Goal: Task Accomplishment & Management: Use online tool/utility

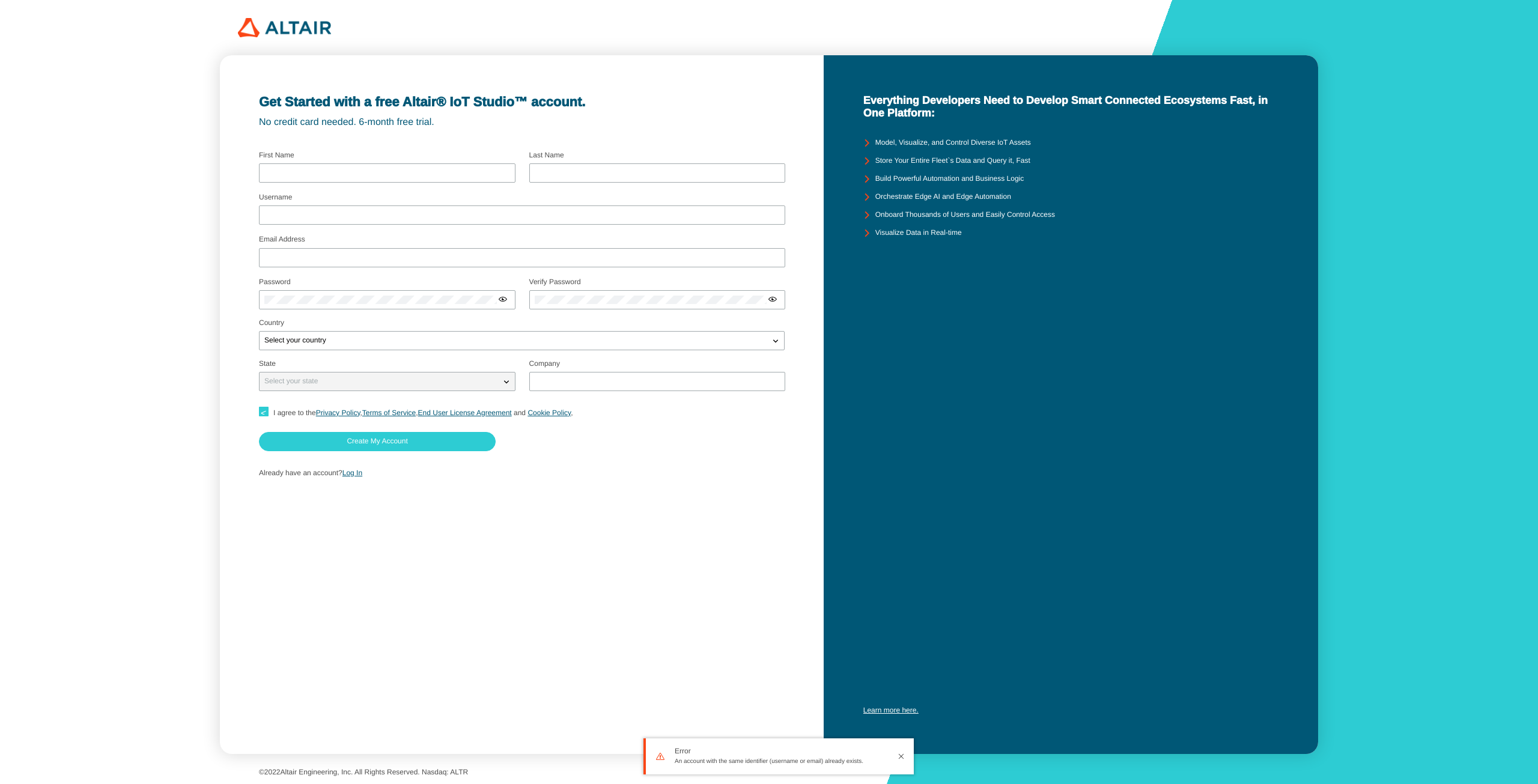
type input "Jakob"
type input "Svensson"
type input "jakobsvensson"
type input "jakobsvensson@altair.com"
type input "Altair"
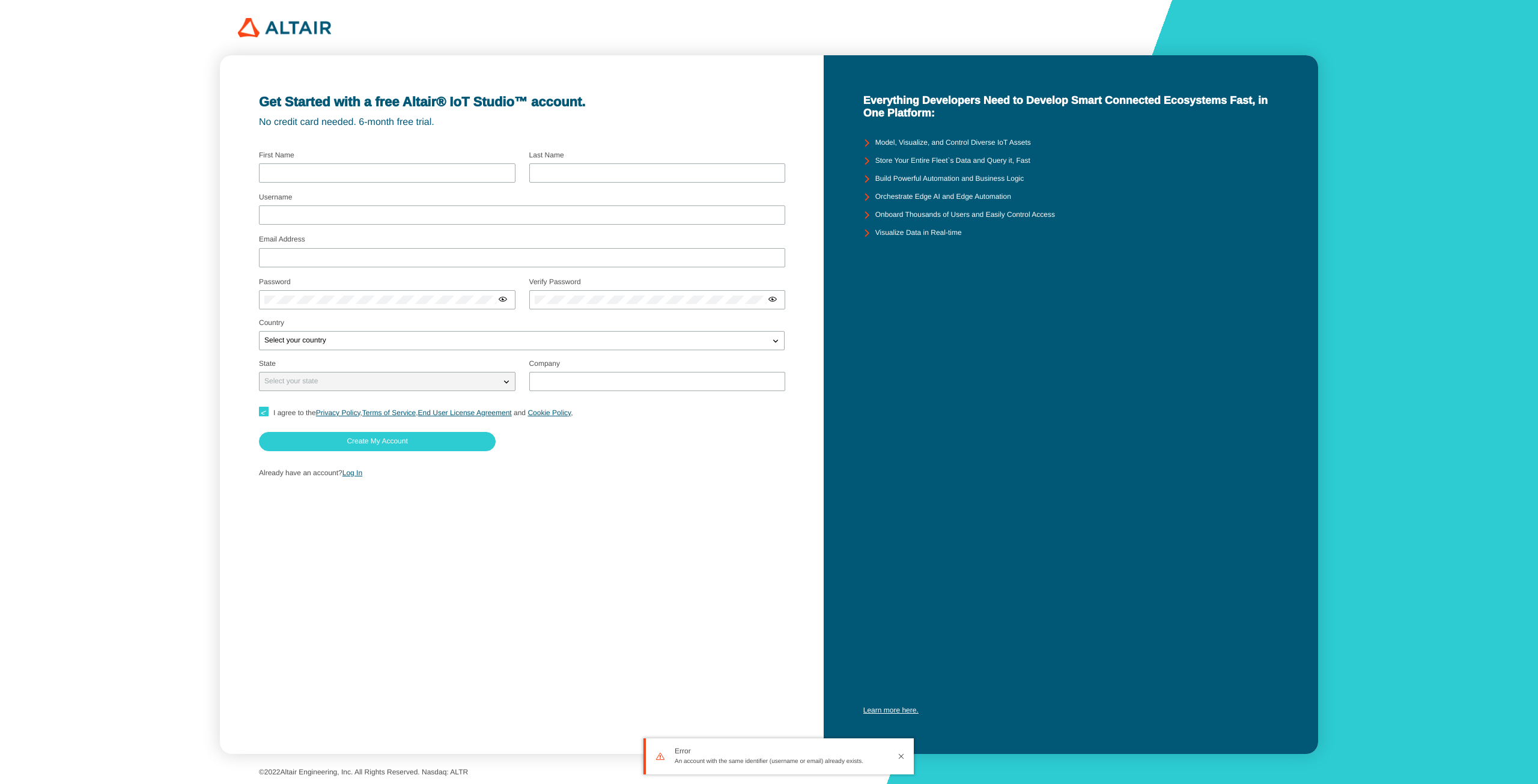
checkbox input "true"
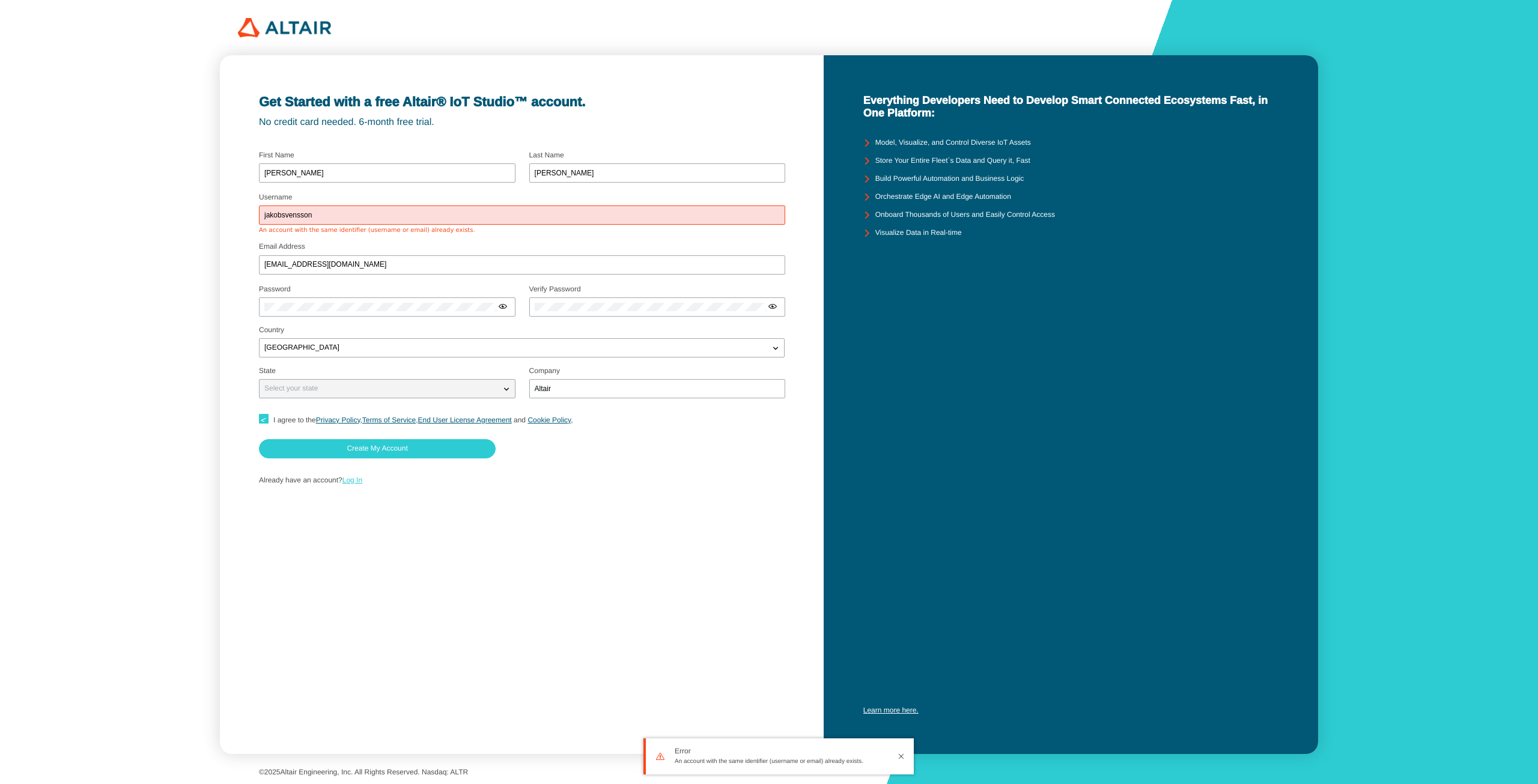
click at [349, 477] on link "Log In" at bounding box center [352, 479] width 19 height 9
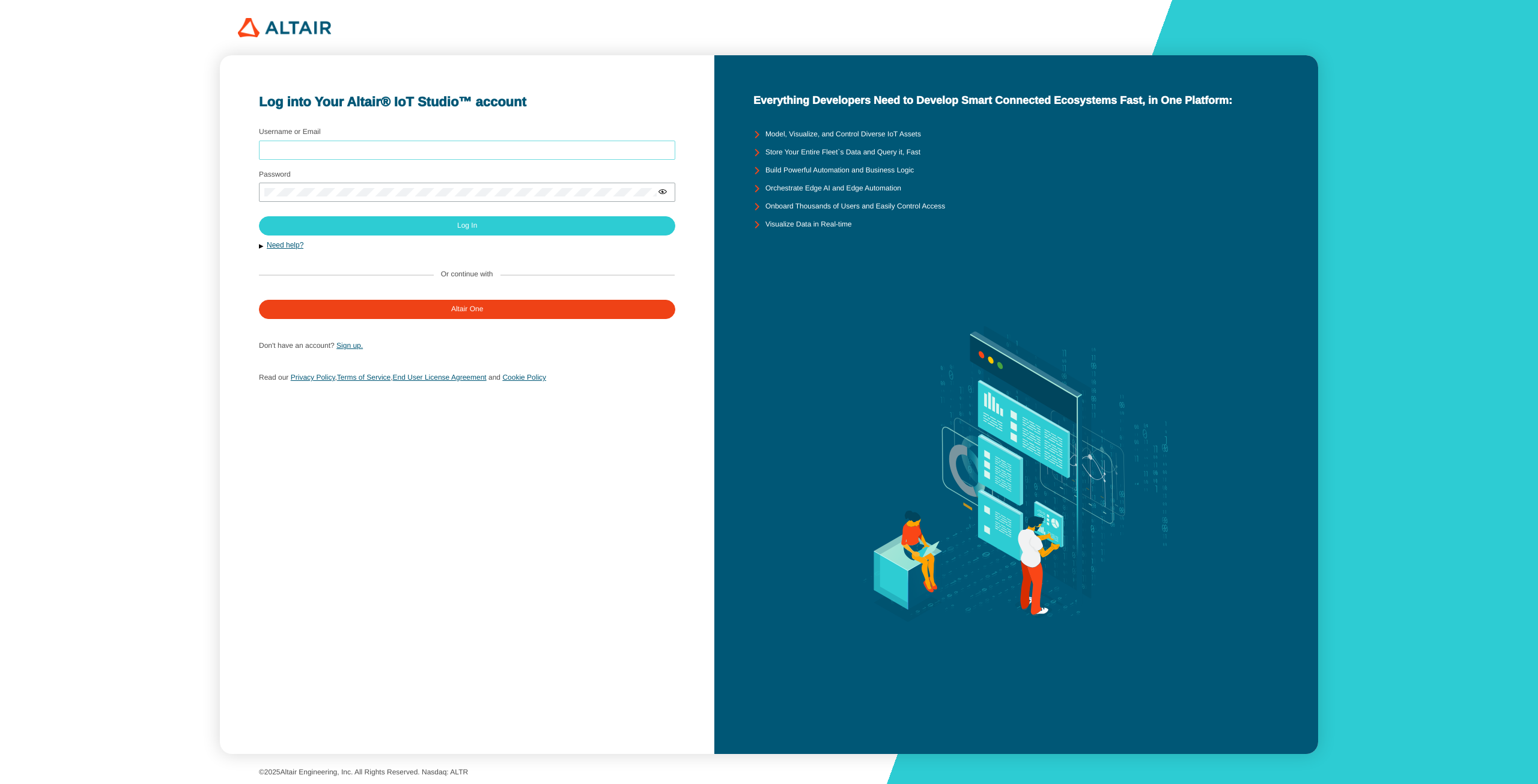
click at [461, 150] on input "Username or Email" at bounding box center [467, 150] width 405 height 9
click at [448, 141] on div at bounding box center [467, 150] width 416 height 19
click at [447, 147] on input "Username or Email" at bounding box center [467, 150] width 405 height 9
click at [449, 150] on input "jakobsvensson" at bounding box center [467, 150] width 405 height 9
type input "jakobsvensson@altair.com"
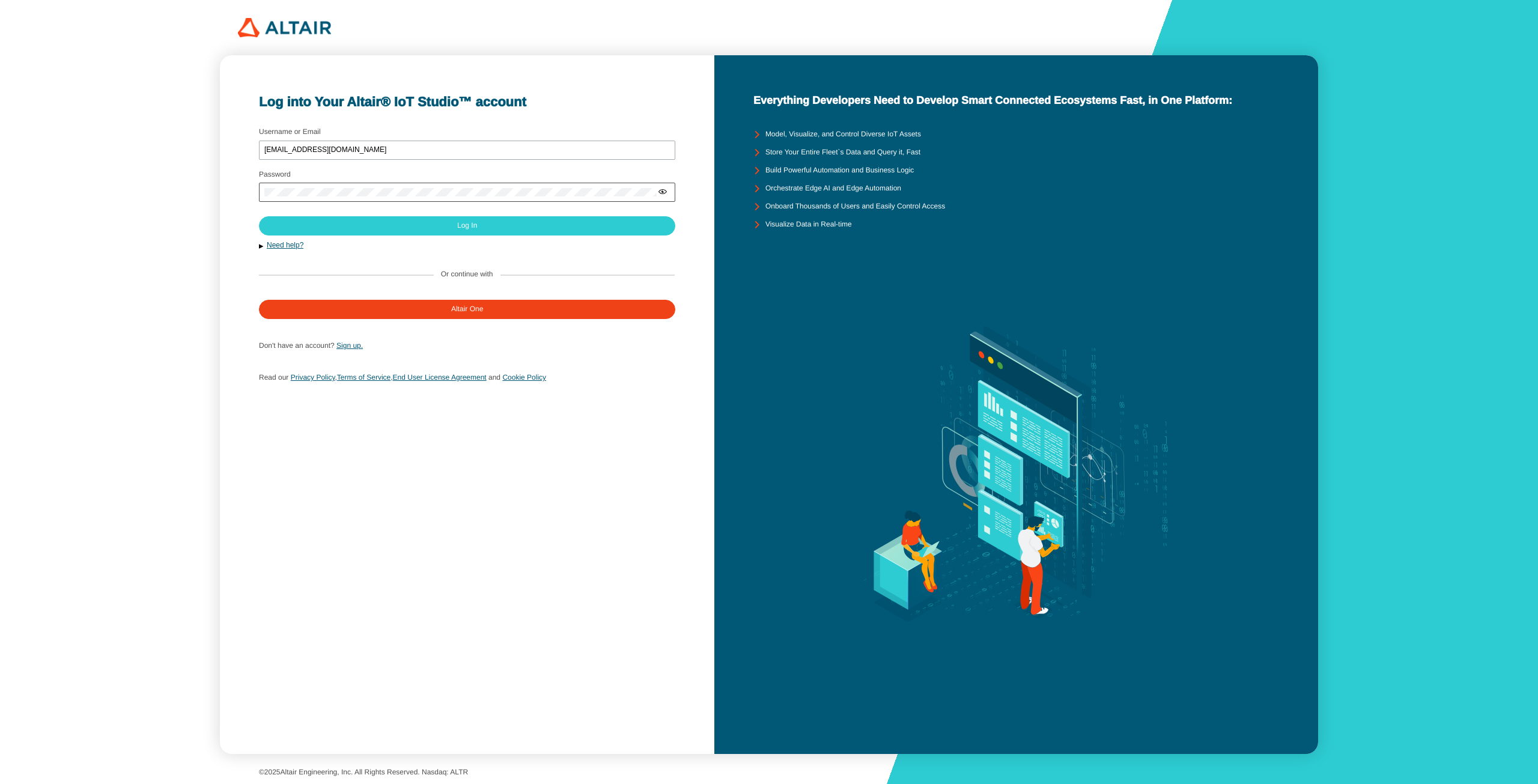
click at [666, 189] on iron-icon at bounding box center [663, 192] width 9 height 9
click at [627, 221] on paper-button "Log In" at bounding box center [467, 225] width 416 height 19
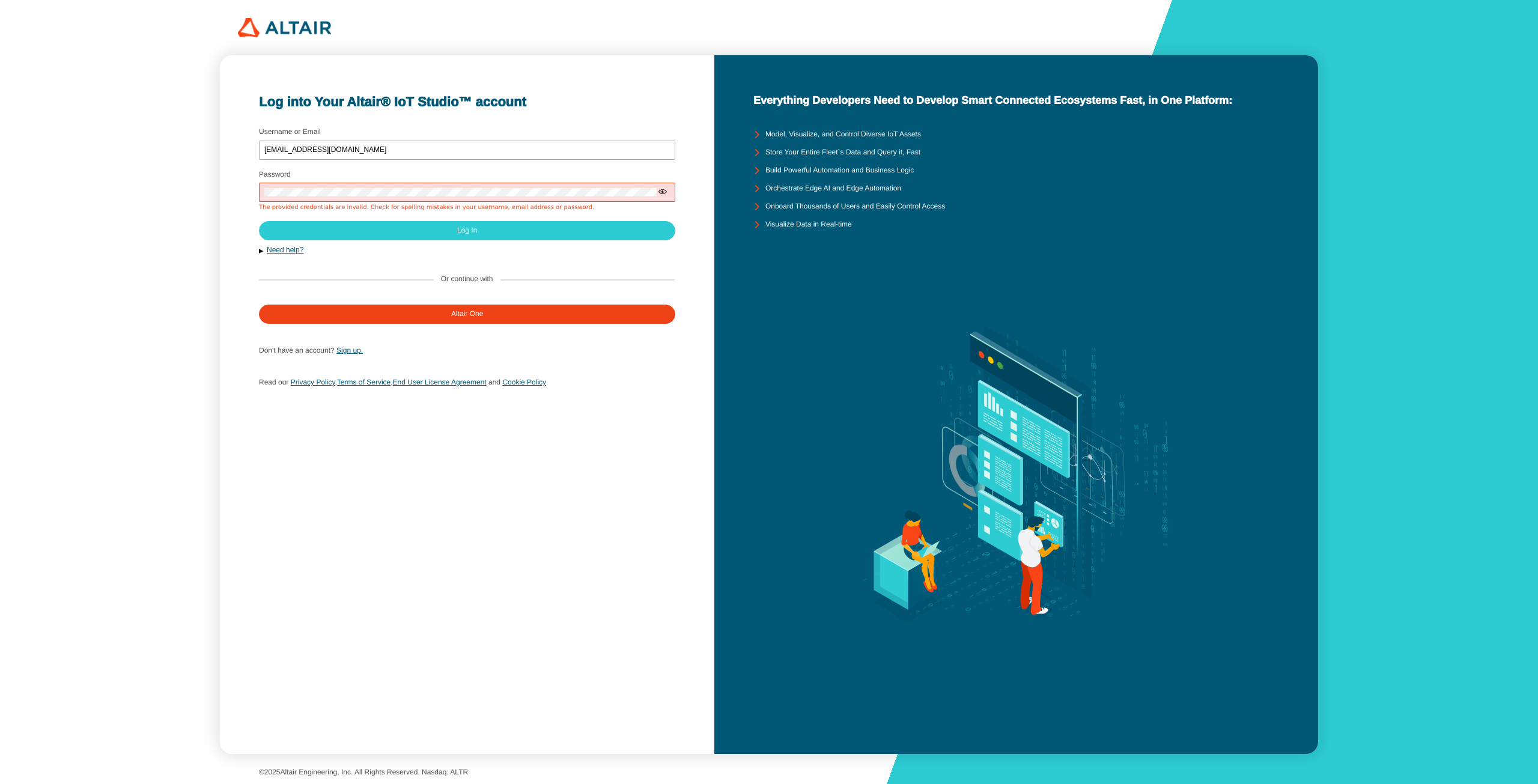
click at [446, 184] on div at bounding box center [467, 192] width 416 height 19
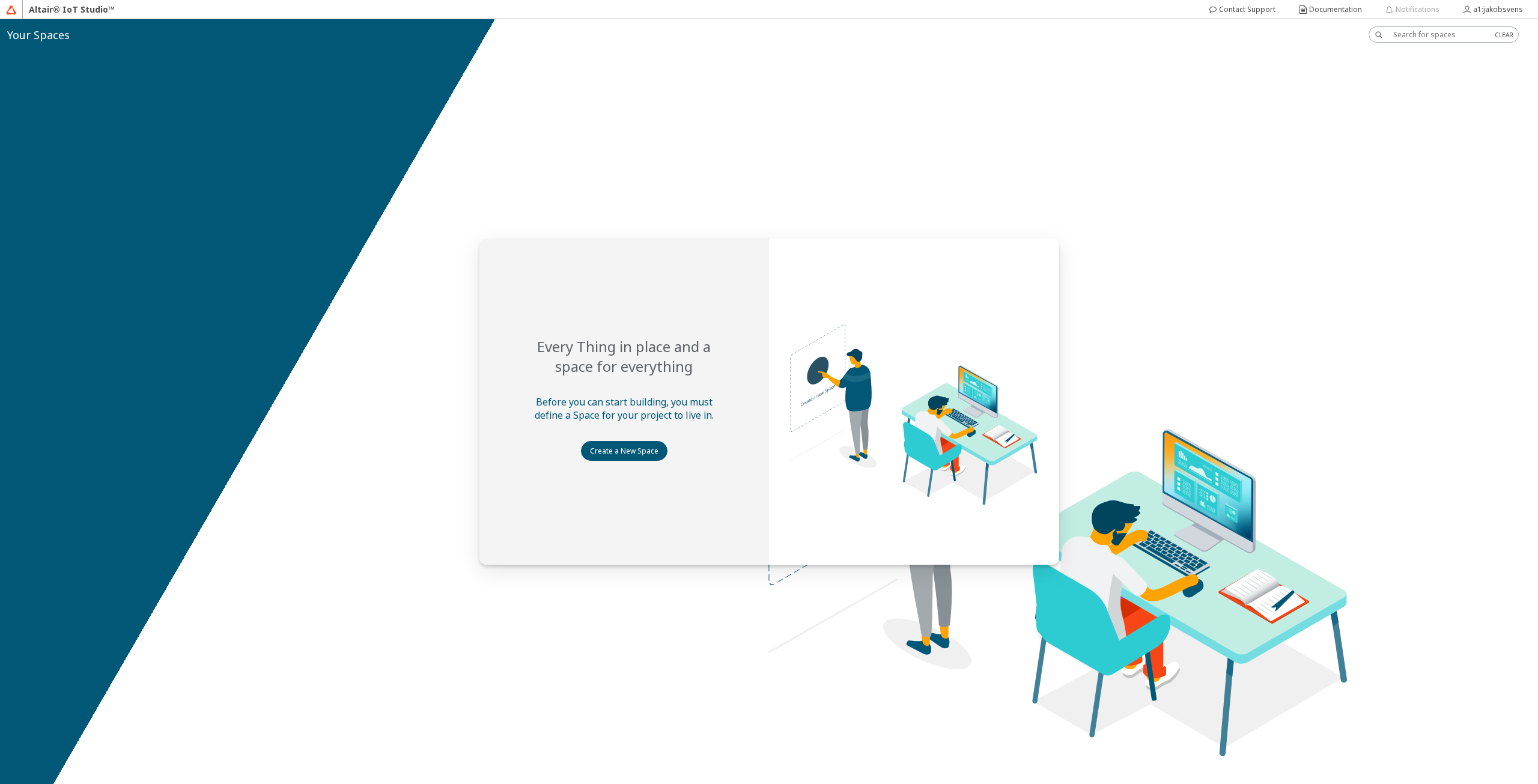
click at [0, 0] on slot "Create a New Space" at bounding box center [0, 0] width 0 height 0
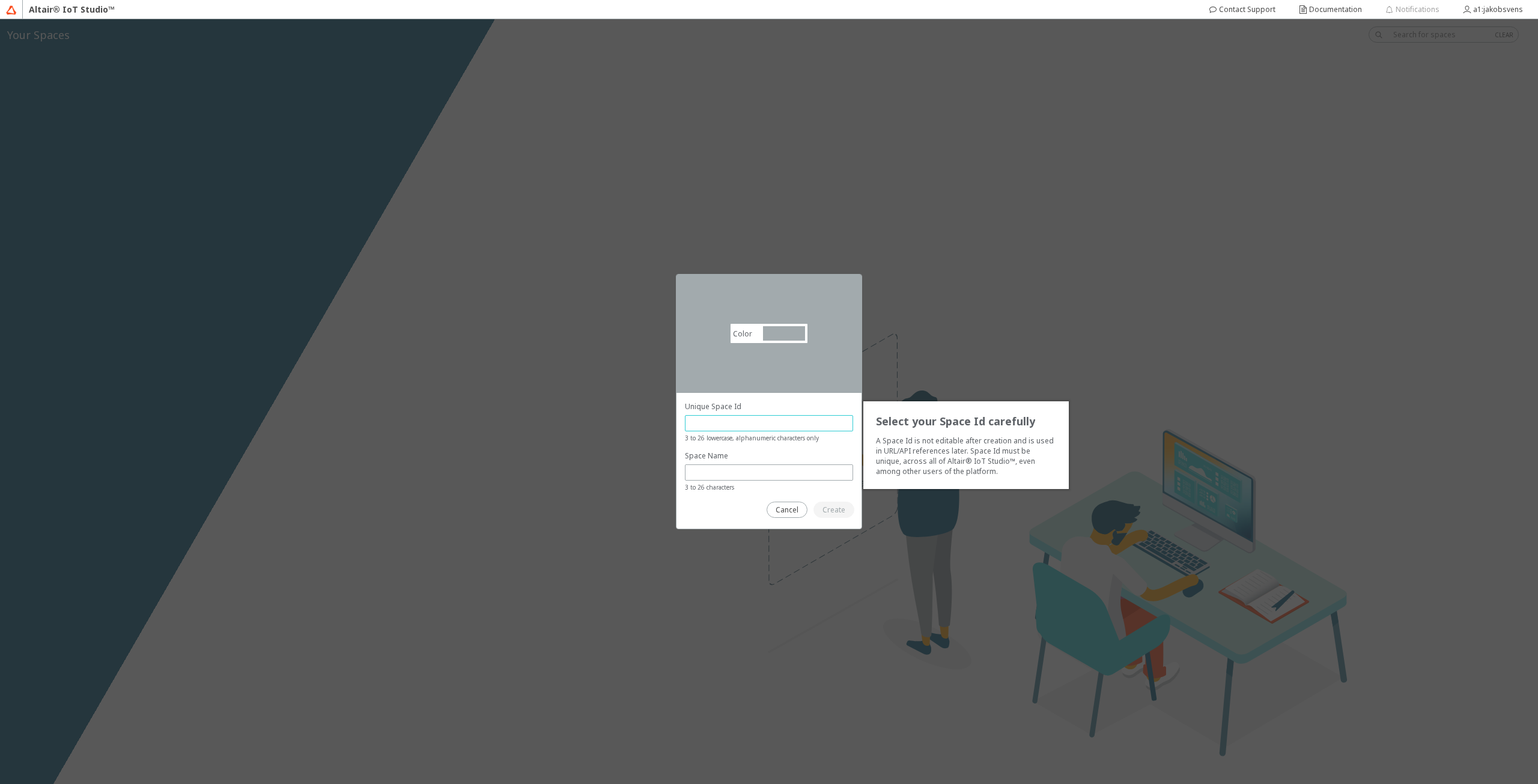
click at [762, 422] on input "text" at bounding box center [769, 422] width 157 height 10
click at [0, 0] on slot "Create" at bounding box center [0, 0] width 0 height 0
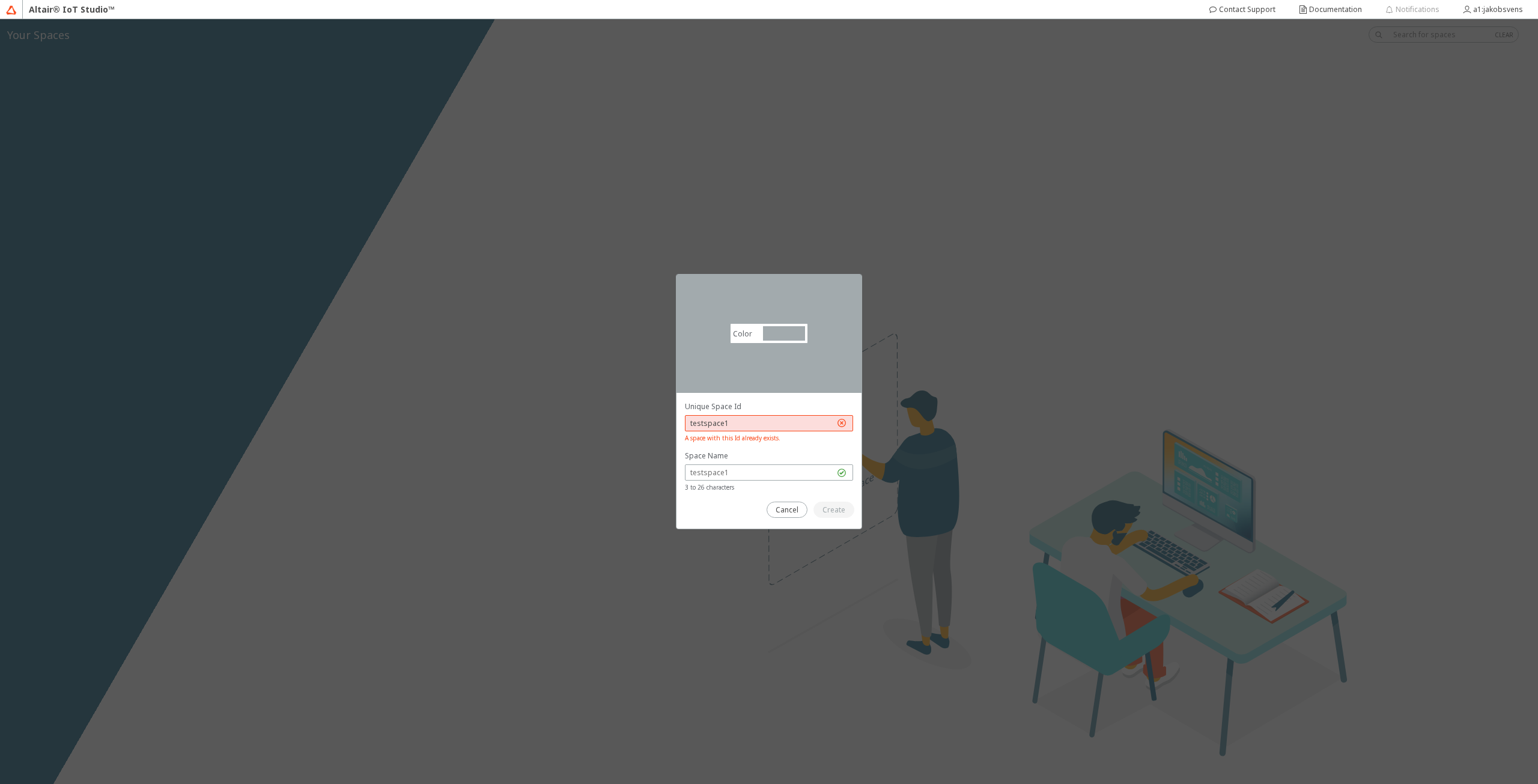
click at [777, 418] on input "testspace1" at bounding box center [762, 422] width 144 height 10
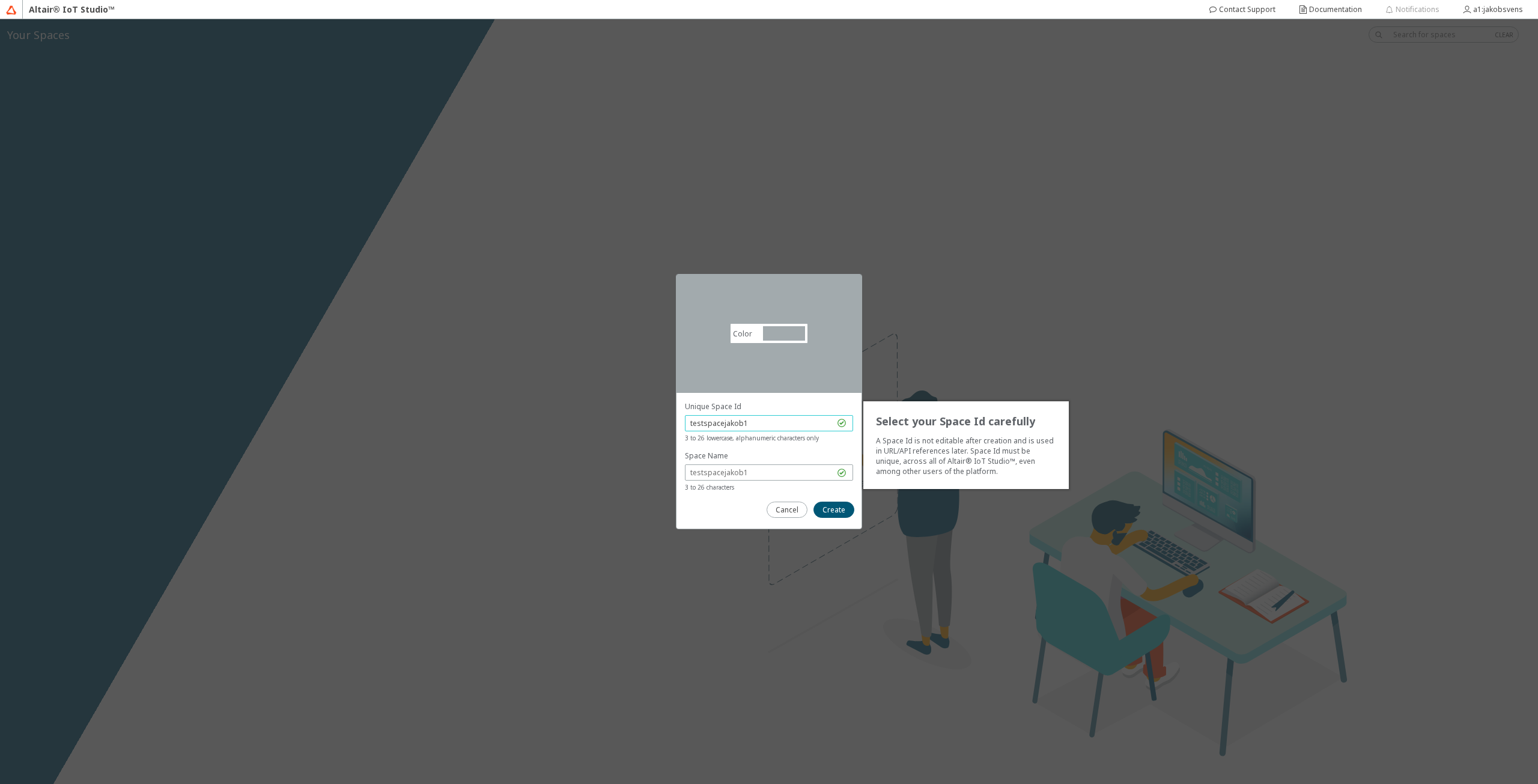
type input "testspacejakob1"
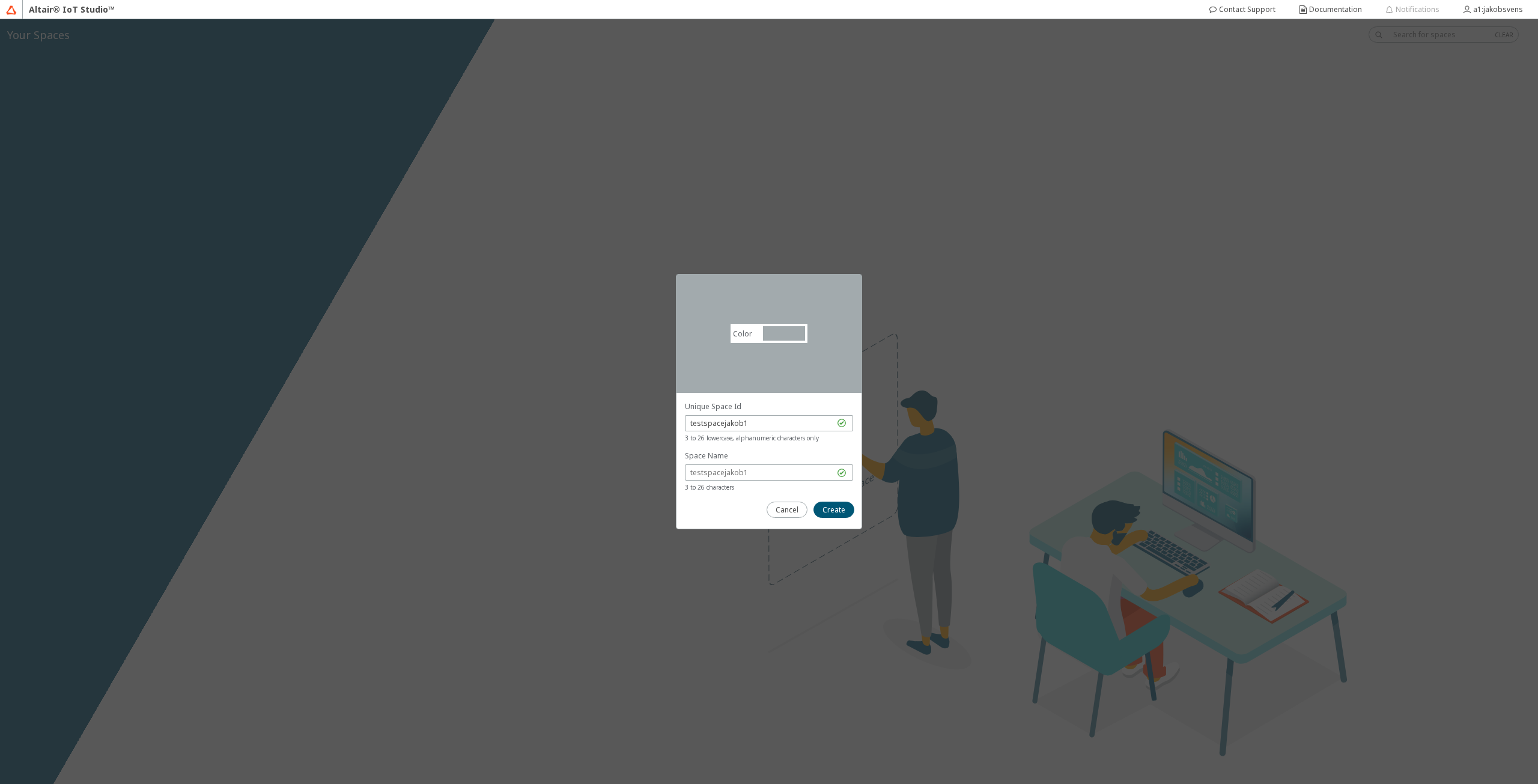
click at [794, 330] on div at bounding box center [784, 333] width 42 height 14
click at [789, 350] on div at bounding box center [787, 347] width 13 height 13
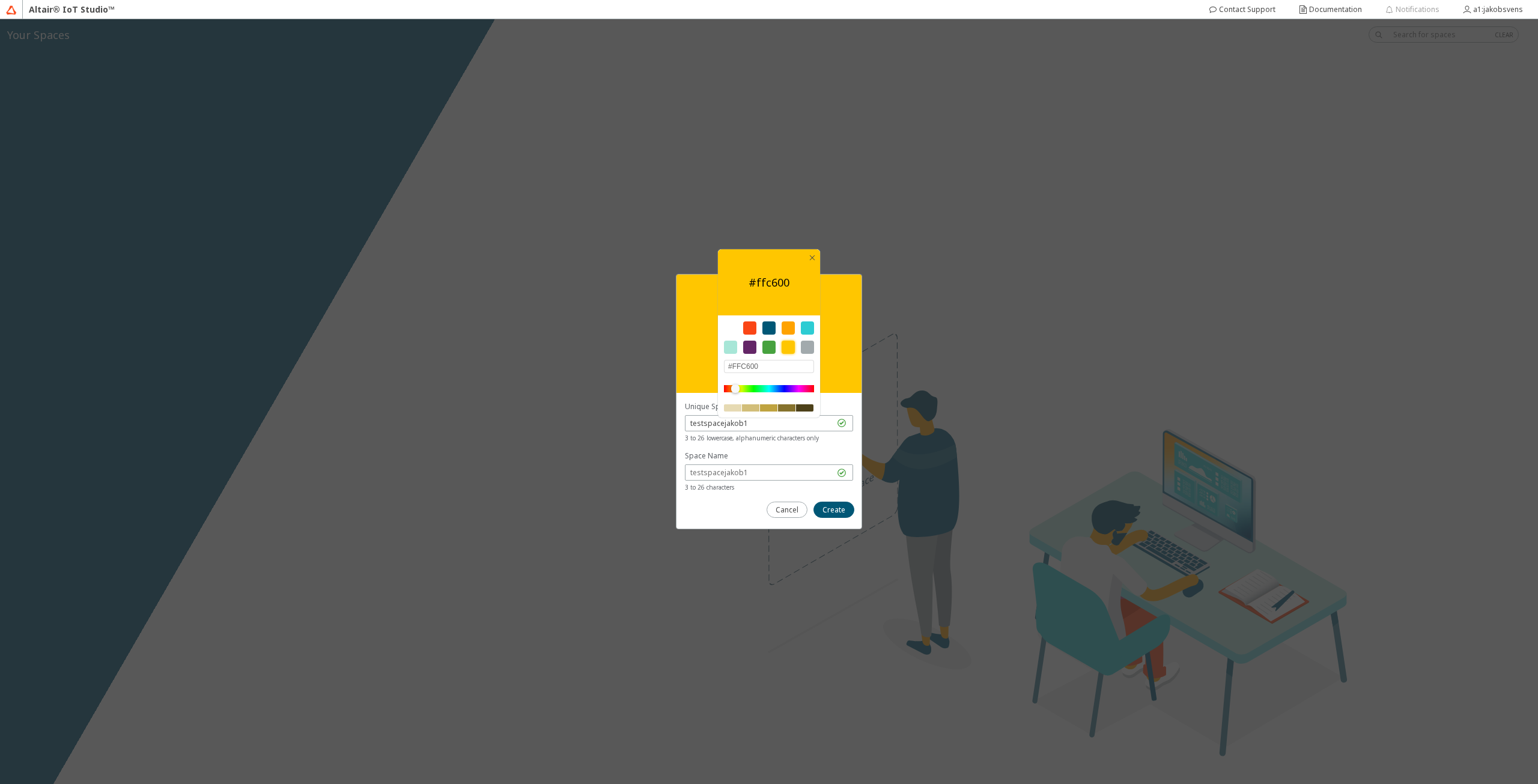
click at [756, 342] on div at bounding box center [772, 340] width 96 height 38
click at [751, 346] on div at bounding box center [749, 347] width 13 height 13
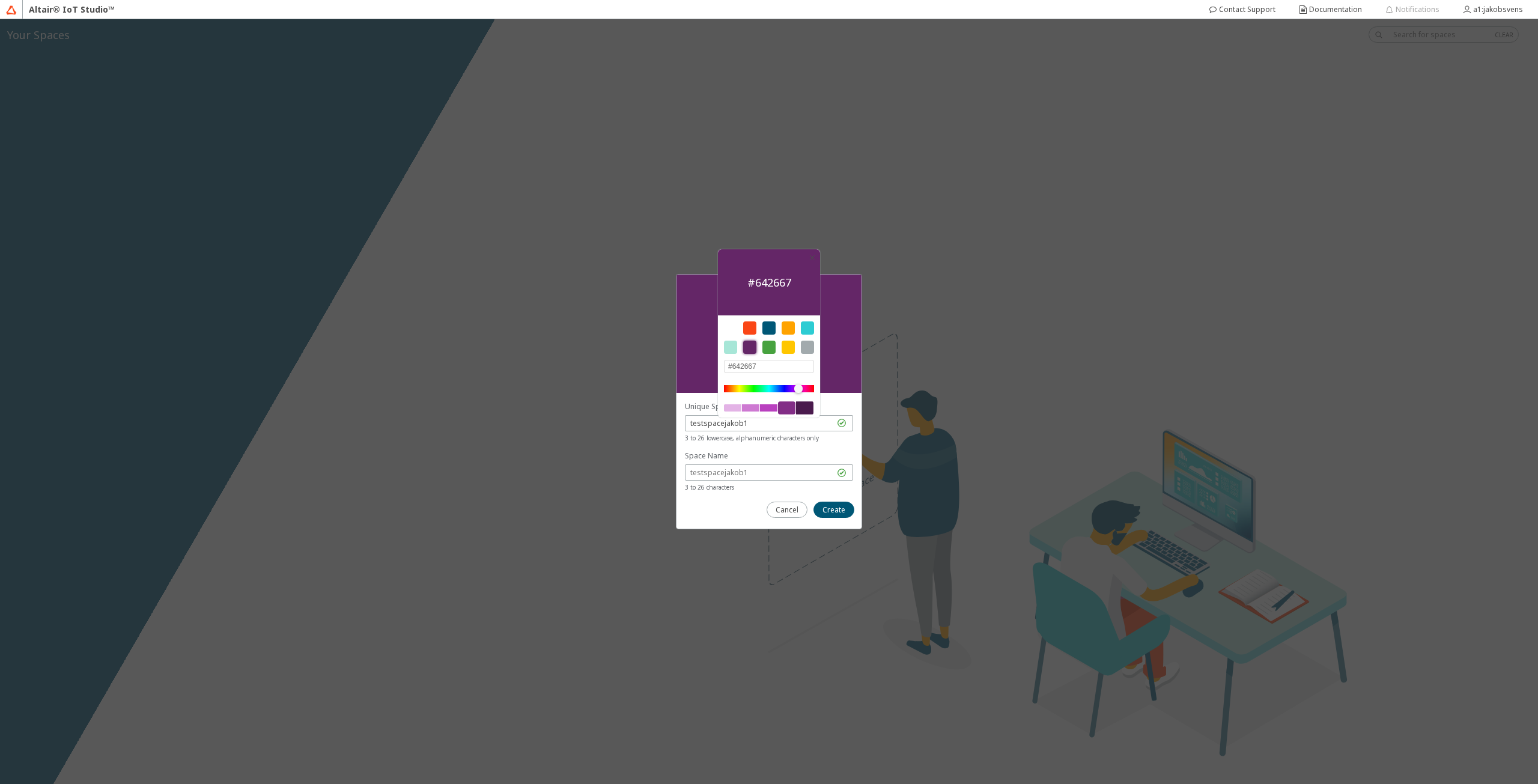
click at [776, 329] on div at bounding box center [772, 340] width 96 height 38
click at [772, 323] on div at bounding box center [769, 327] width 13 height 13
type input "#005776"
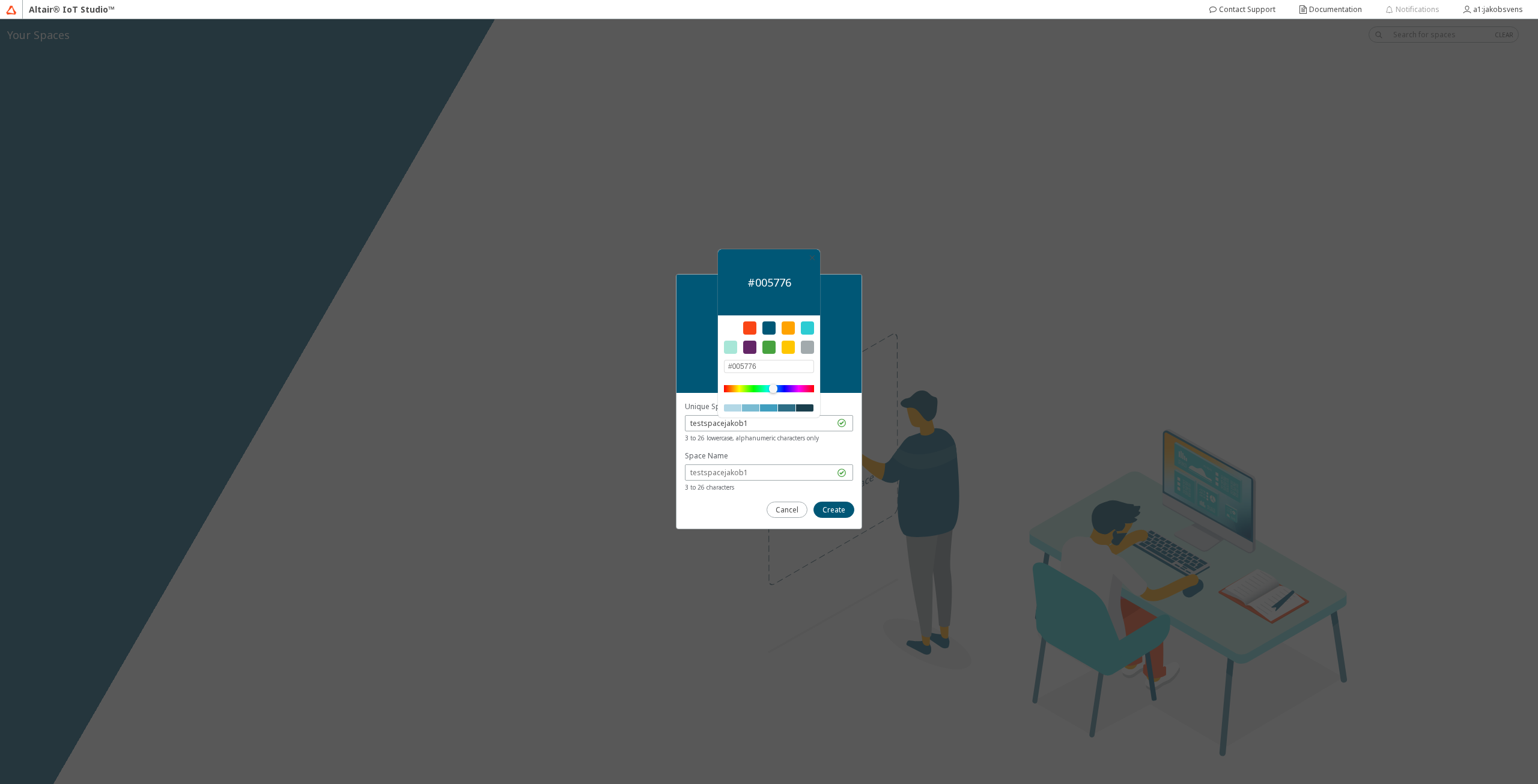
click at [851, 330] on div "Color #005776 #005776" at bounding box center [769, 334] width 185 height 118
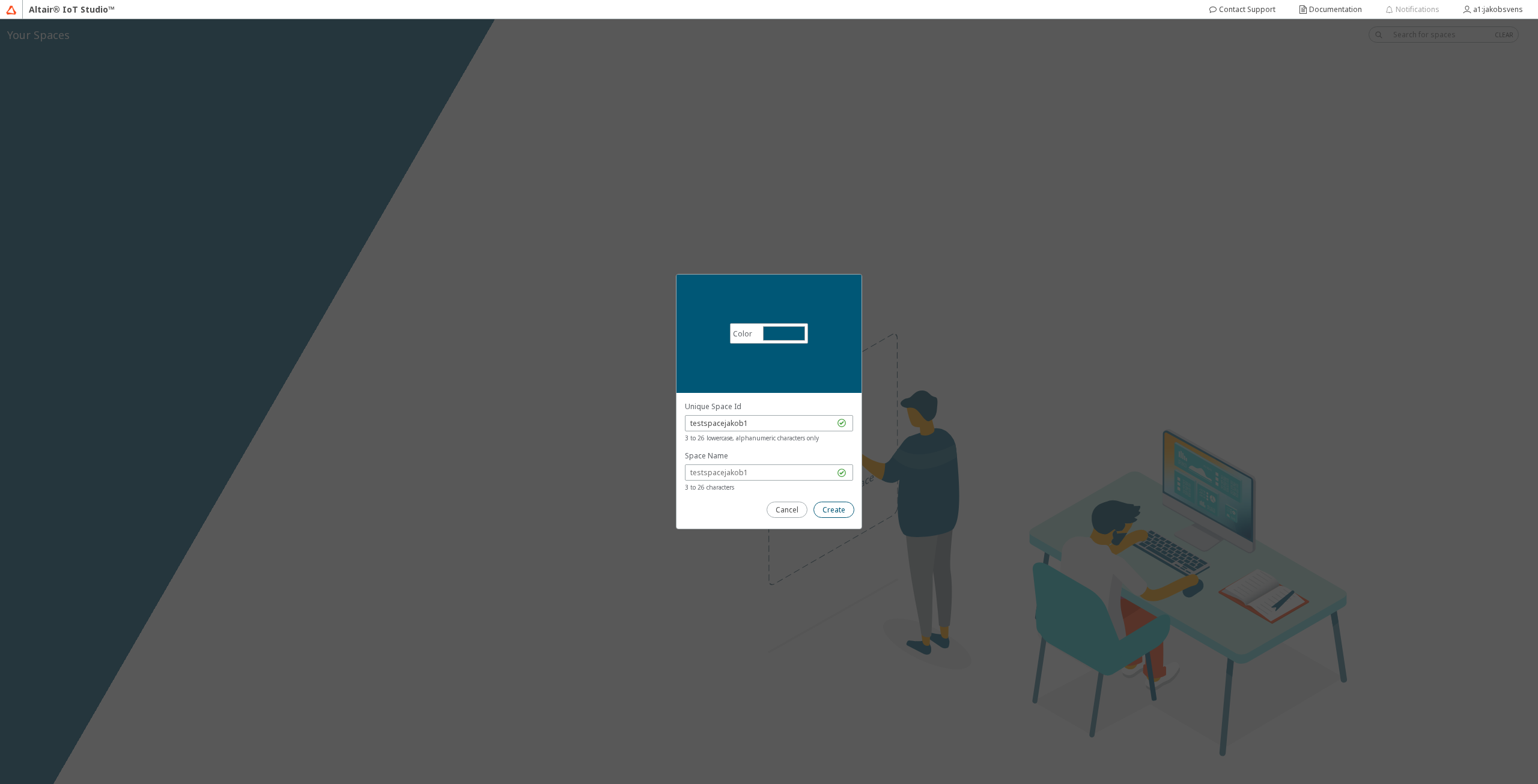
click at [0, 0] on slot "Create" at bounding box center [0, 0] width 0 height 0
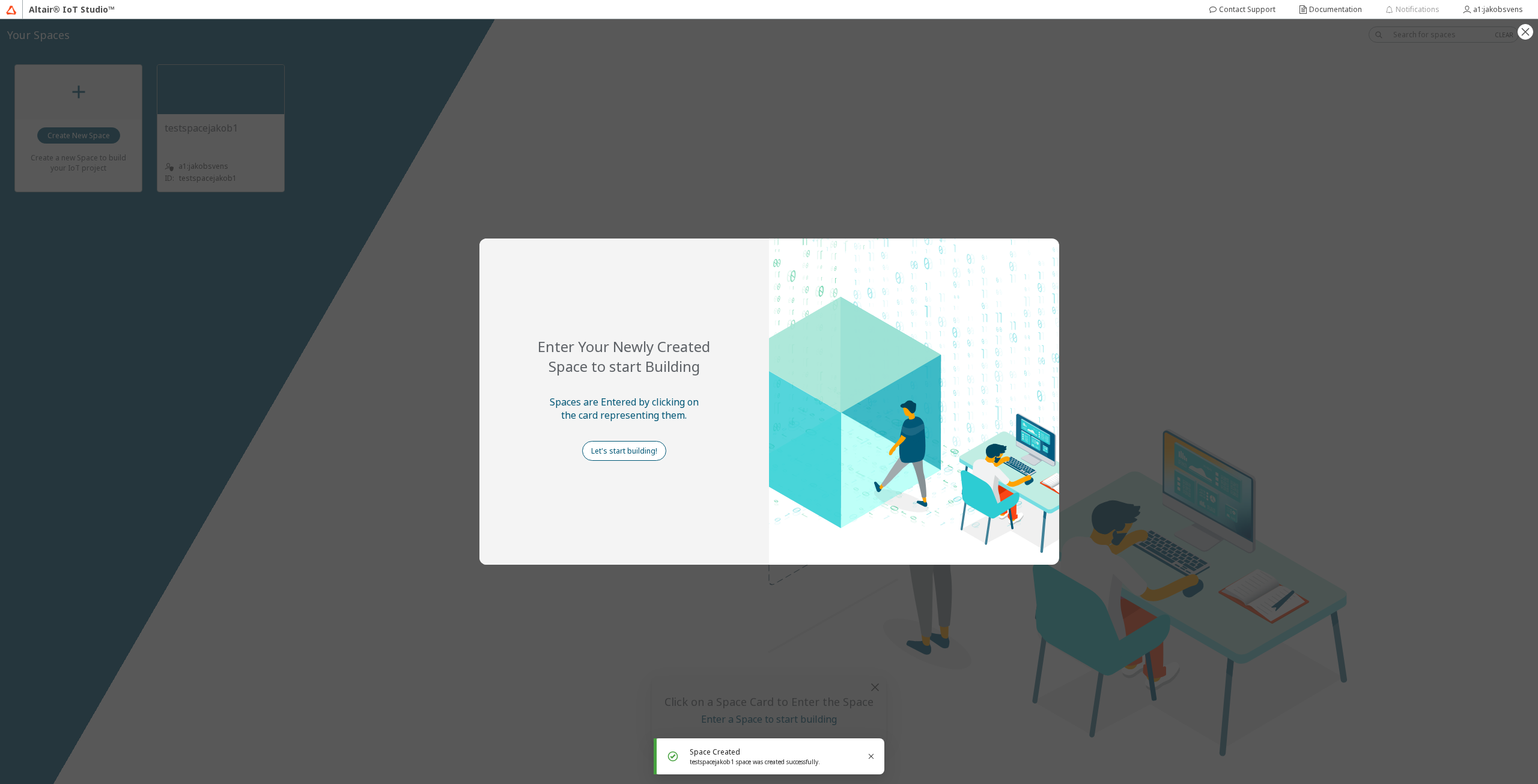
click at [0, 0] on slot "Let's start building!" at bounding box center [0, 0] width 0 height 0
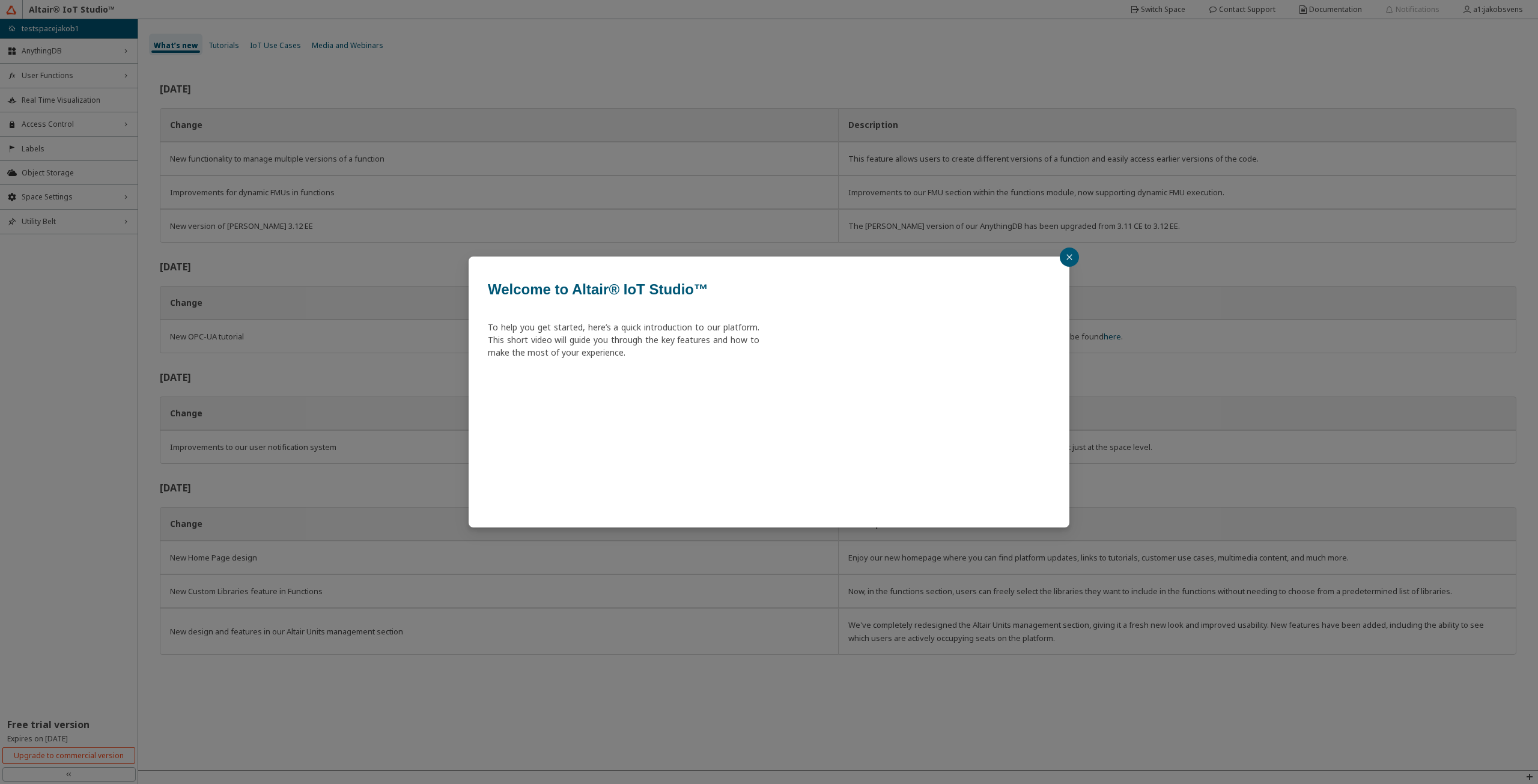
click at [1073, 255] on button "button" at bounding box center [1069, 256] width 19 height 19
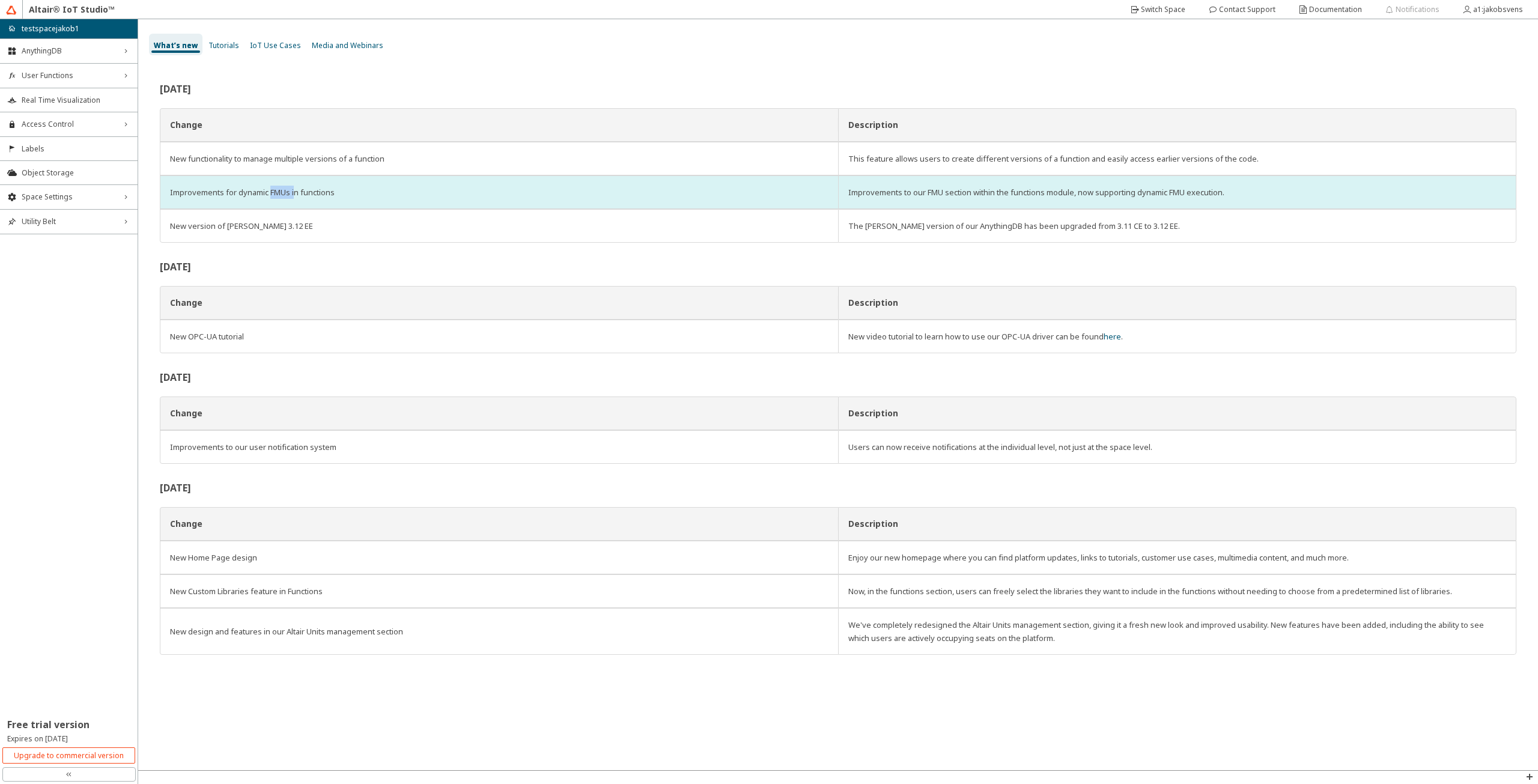
drag, startPoint x: 274, startPoint y: 195, endPoint x: 298, endPoint y: 190, distance: 24.5
click at [297, 191] on div "Improvements for dynamic FMUs in functions" at bounding box center [499, 192] width 659 height 13
click at [298, 190] on div "Improvements for dynamic FMUs in functions" at bounding box center [499, 192] width 659 height 13
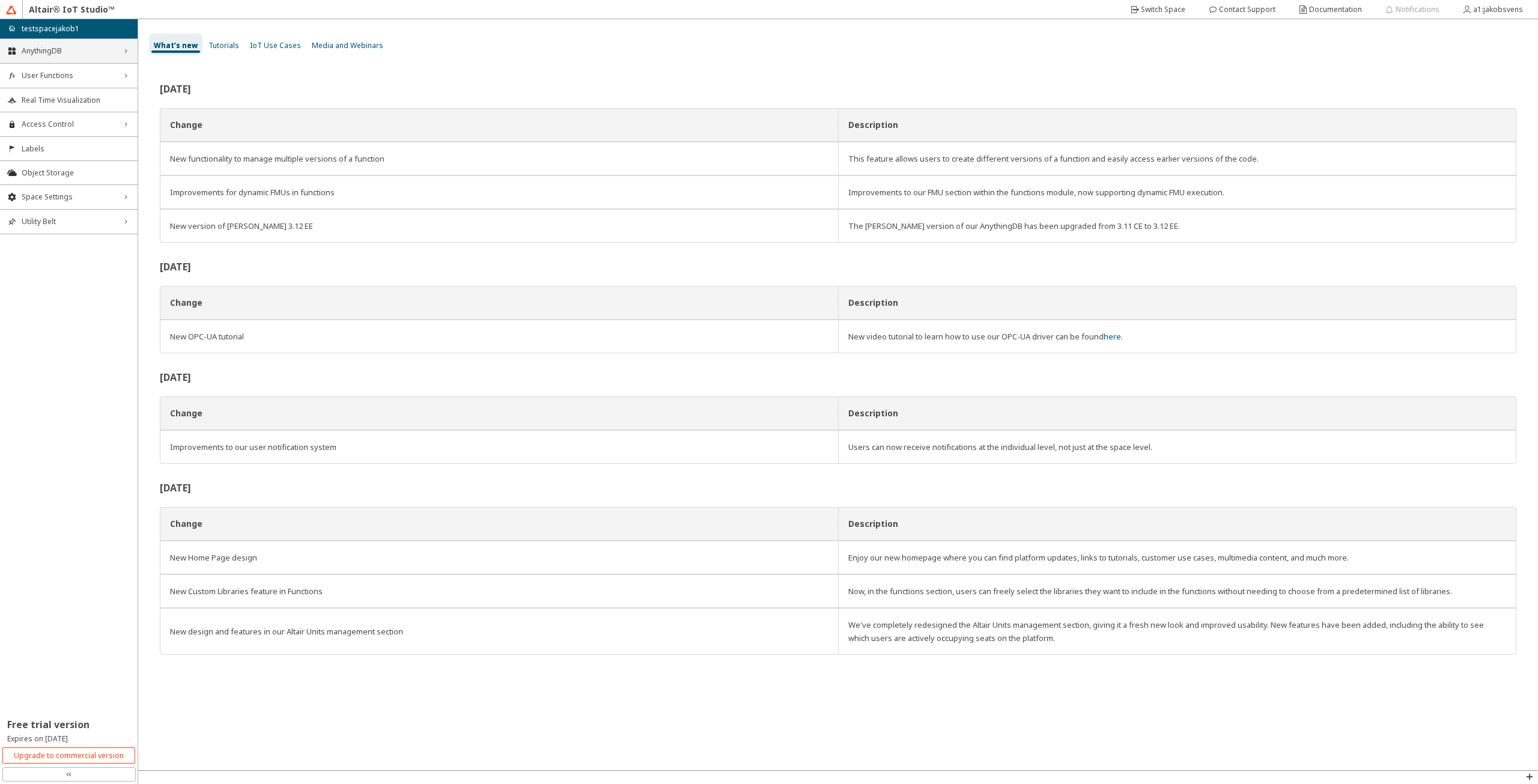
click at [78, 42] on div "AnythingDB right_chevron" at bounding box center [69, 51] width 137 height 24
click at [90, 178] on span "User Functions" at bounding box center [69, 176] width 94 height 9
click at [92, 237] on li "Real Time Visualization" at bounding box center [69, 243] width 137 height 24
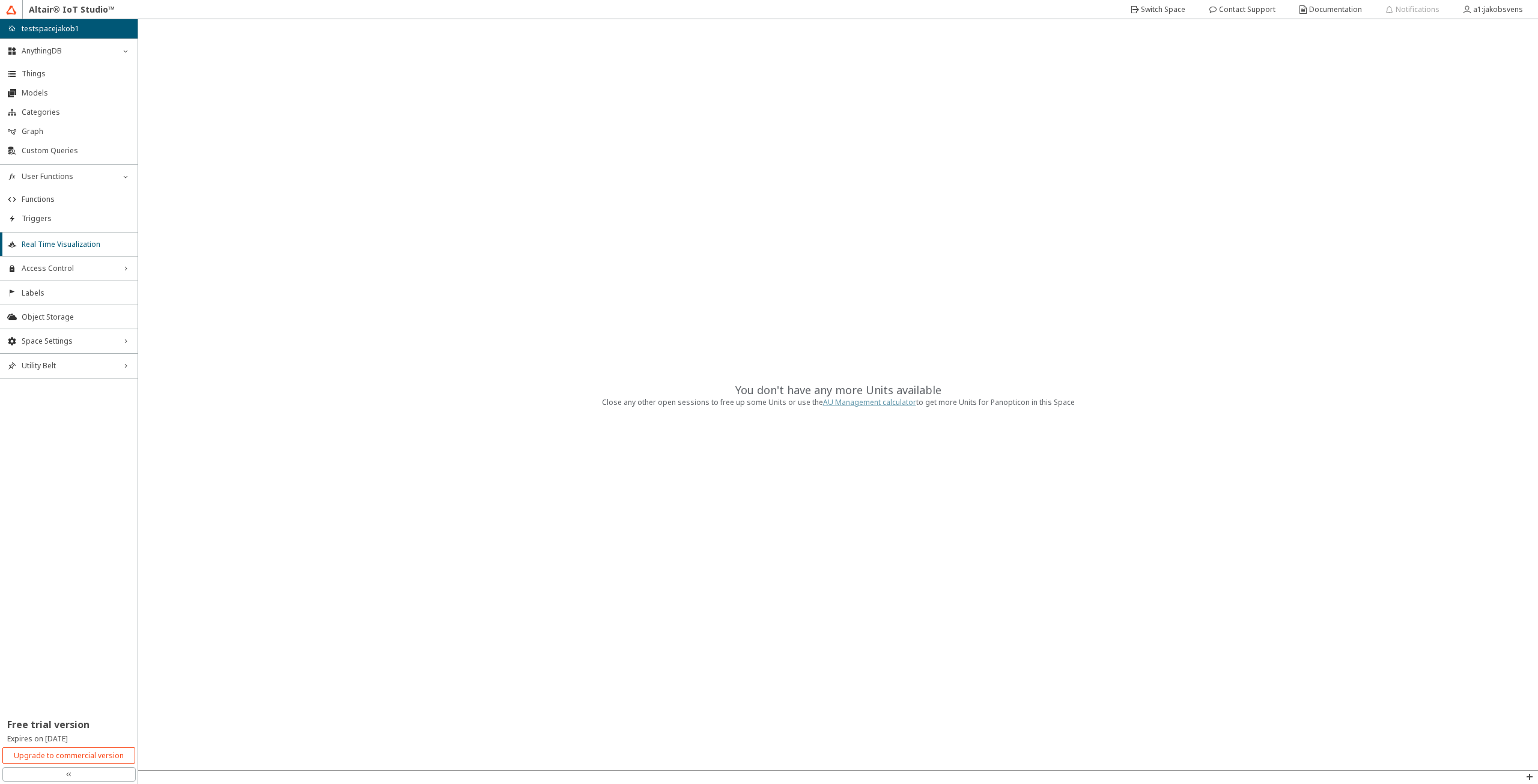
click at [877, 401] on link "AU Management calculator" at bounding box center [869, 401] width 93 height 10
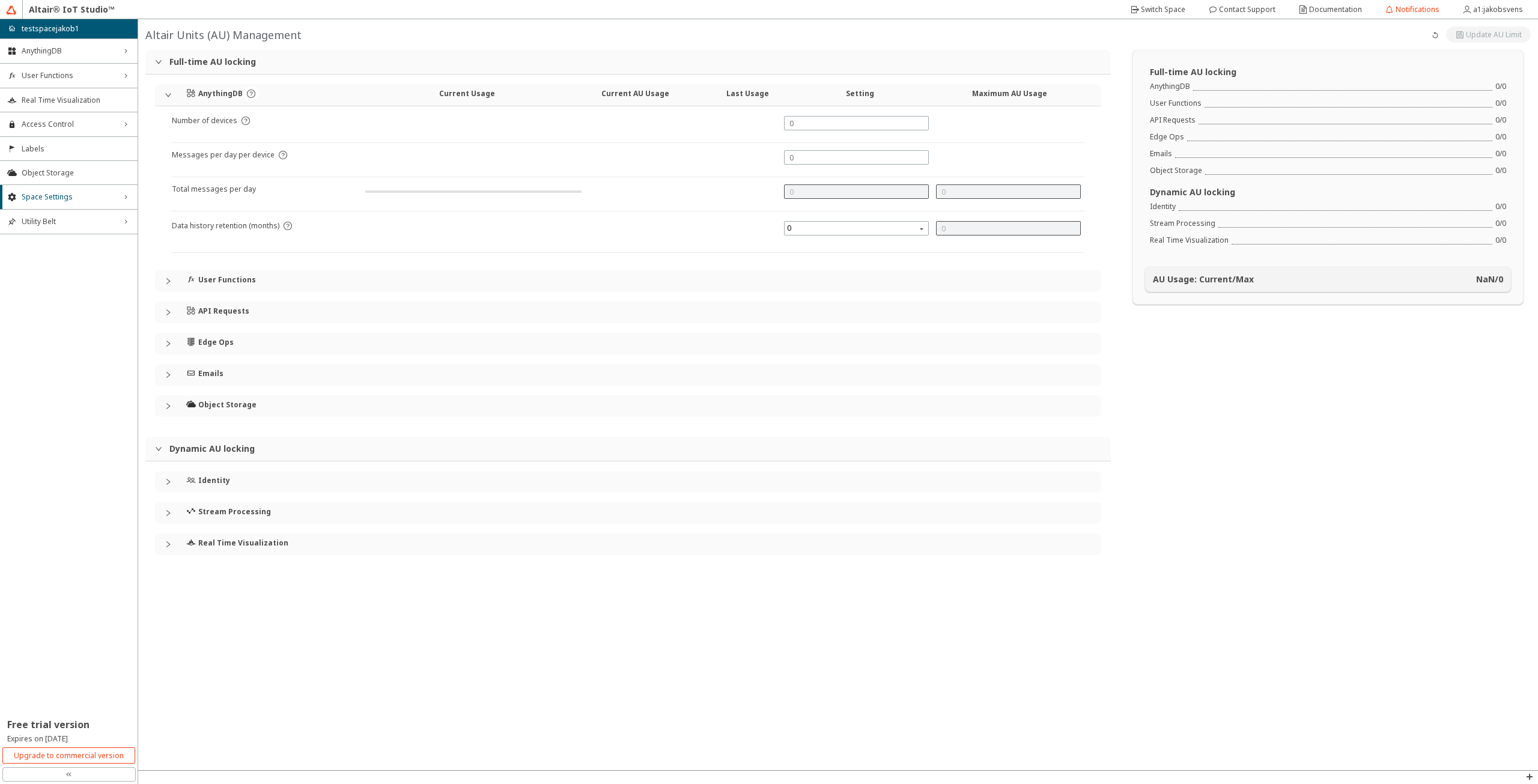
type input "1000"
type input "0"
click at [225, 516] on h4 "Stream Processing" at bounding box center [234, 511] width 72 height 9
click at [80, 48] on span "AnythingDB" at bounding box center [69, 51] width 94 height 9
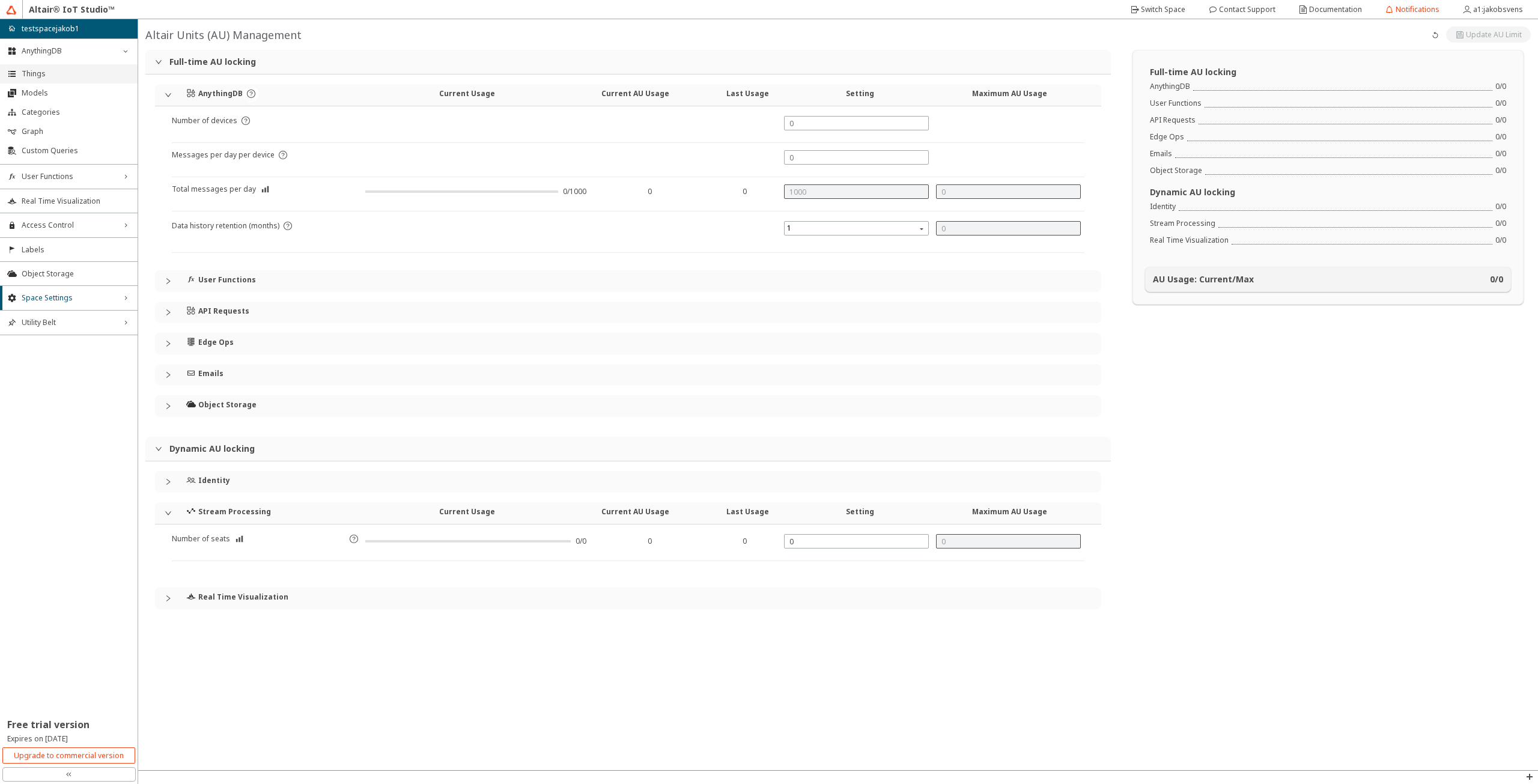
click at [76, 72] on span "Things" at bounding box center [76, 74] width 108 height 9
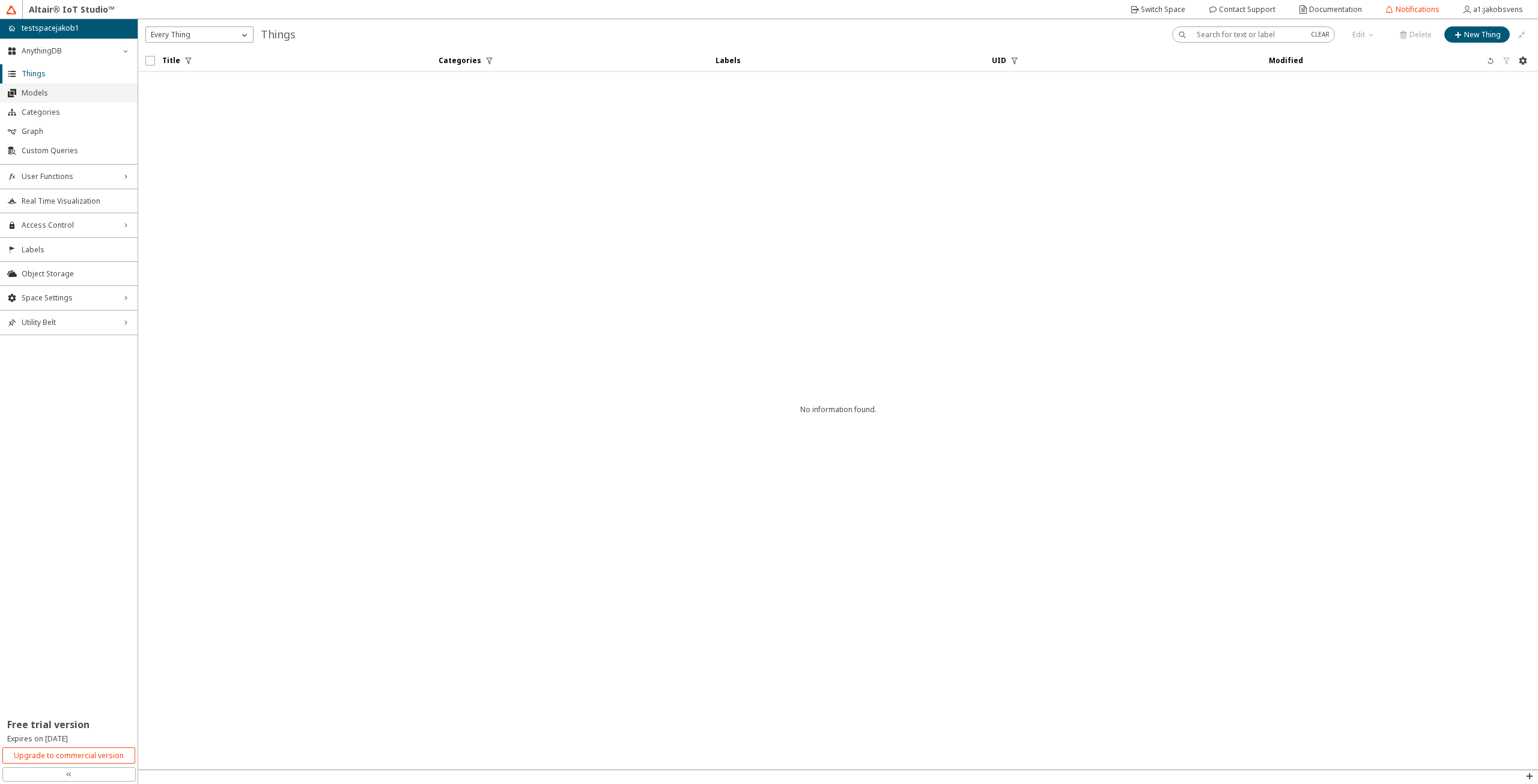
click at [75, 85] on li "Models" at bounding box center [69, 93] width 137 height 19
click at [75, 108] on span "Categories" at bounding box center [76, 112] width 108 height 9
click at [81, 131] on span "Graph" at bounding box center [76, 132] width 108 height 9
click at [49, 24] on p "testspacejakob1" at bounding box center [51, 28] width 58 height 11
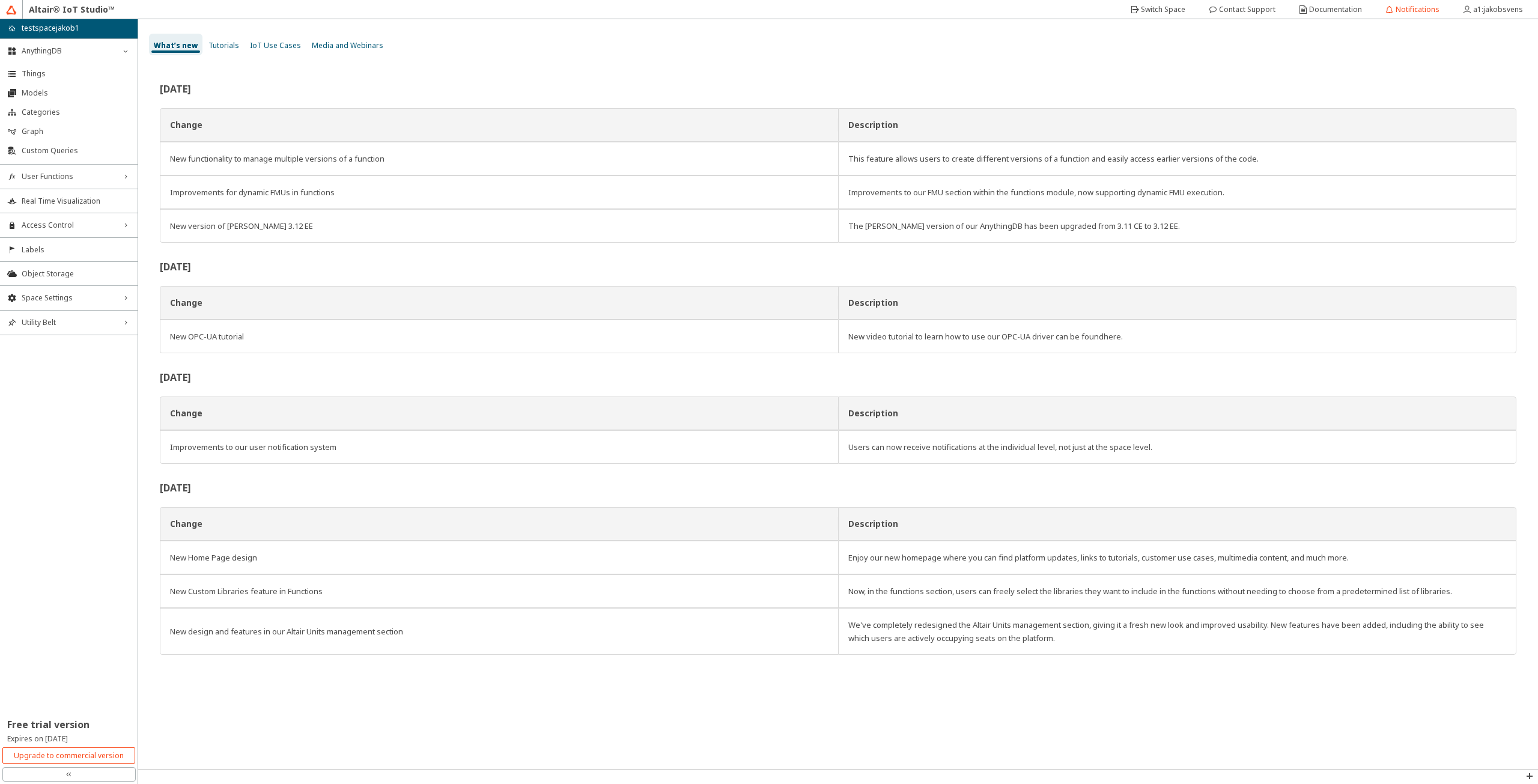
click at [18, 15] on div at bounding box center [15, 9] width 17 height 19
click at [12, 10] on img at bounding box center [12, 10] width 11 height 11
click at [0, 0] on slot "a1:jakobsvens" at bounding box center [0, 0] width 0 height 0
click at [0, 0] on slot "Link AltairOne Licenses" at bounding box center [0, 0] width 0 height 0
click at [60, 201] on span "Real Time Visualization" at bounding box center [76, 201] width 108 height 9
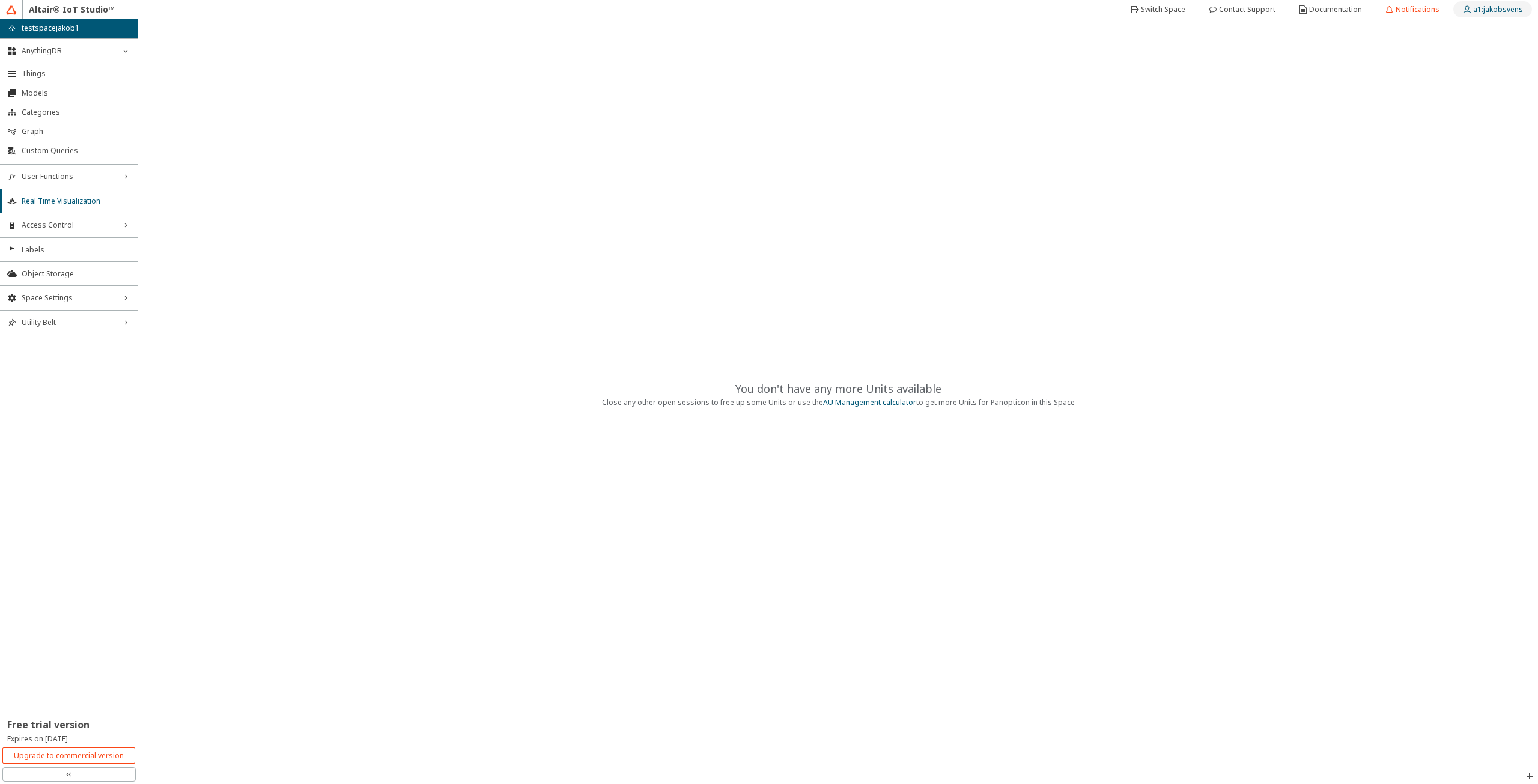
click at [0, 0] on slot "a1:jakobsvens" at bounding box center [0, 0] width 0 height 0
click at [855, 397] on link "AU Management calculator" at bounding box center [869, 401] width 93 height 10
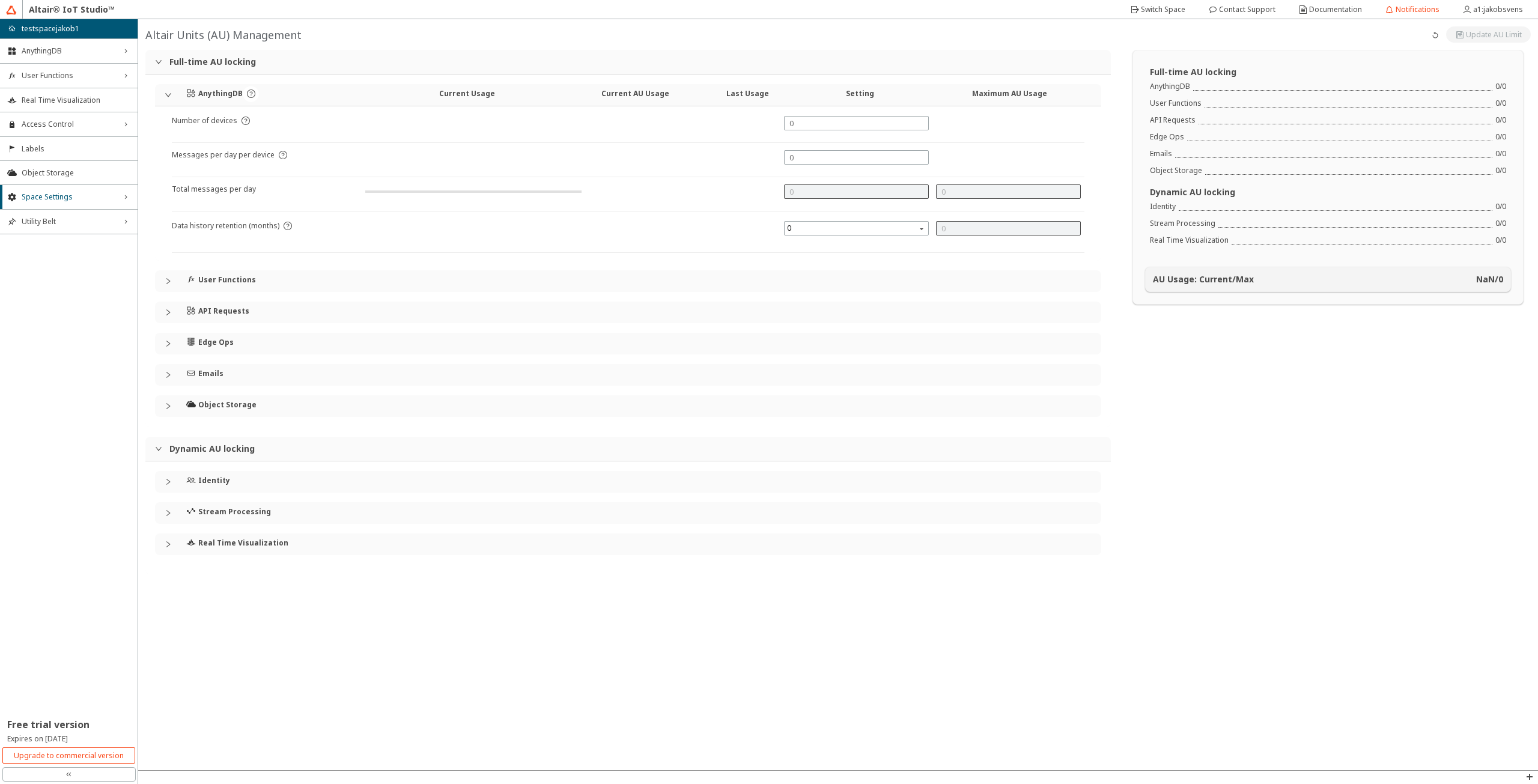
type input "1000"
type input "0"
click at [0, 0] on slot "Notifications" at bounding box center [0, 0] width 0 height 0
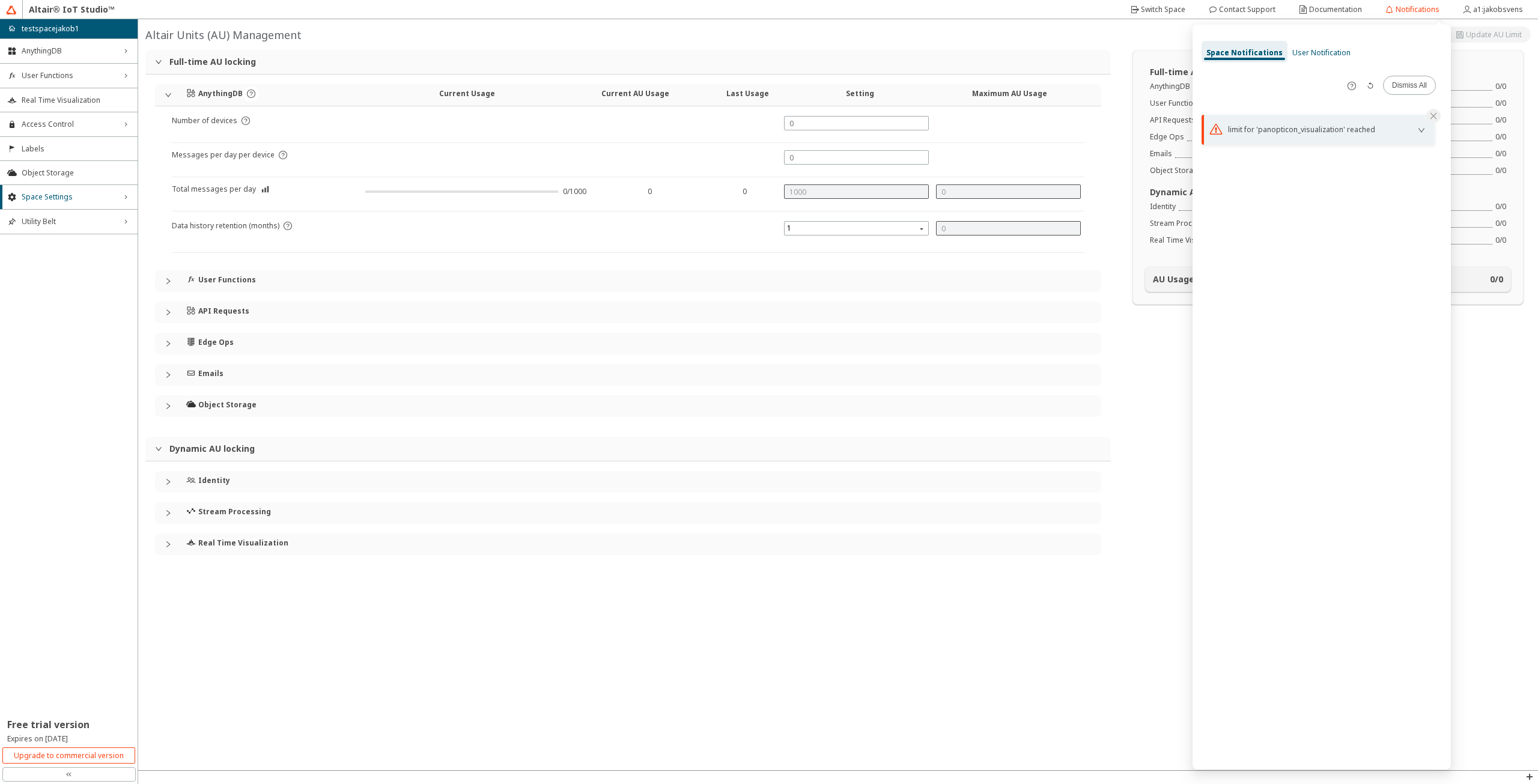
click at [1289, 136] on div "error limit for 'panopticon_visualization' reached" at bounding box center [1317, 129] width 233 height 30
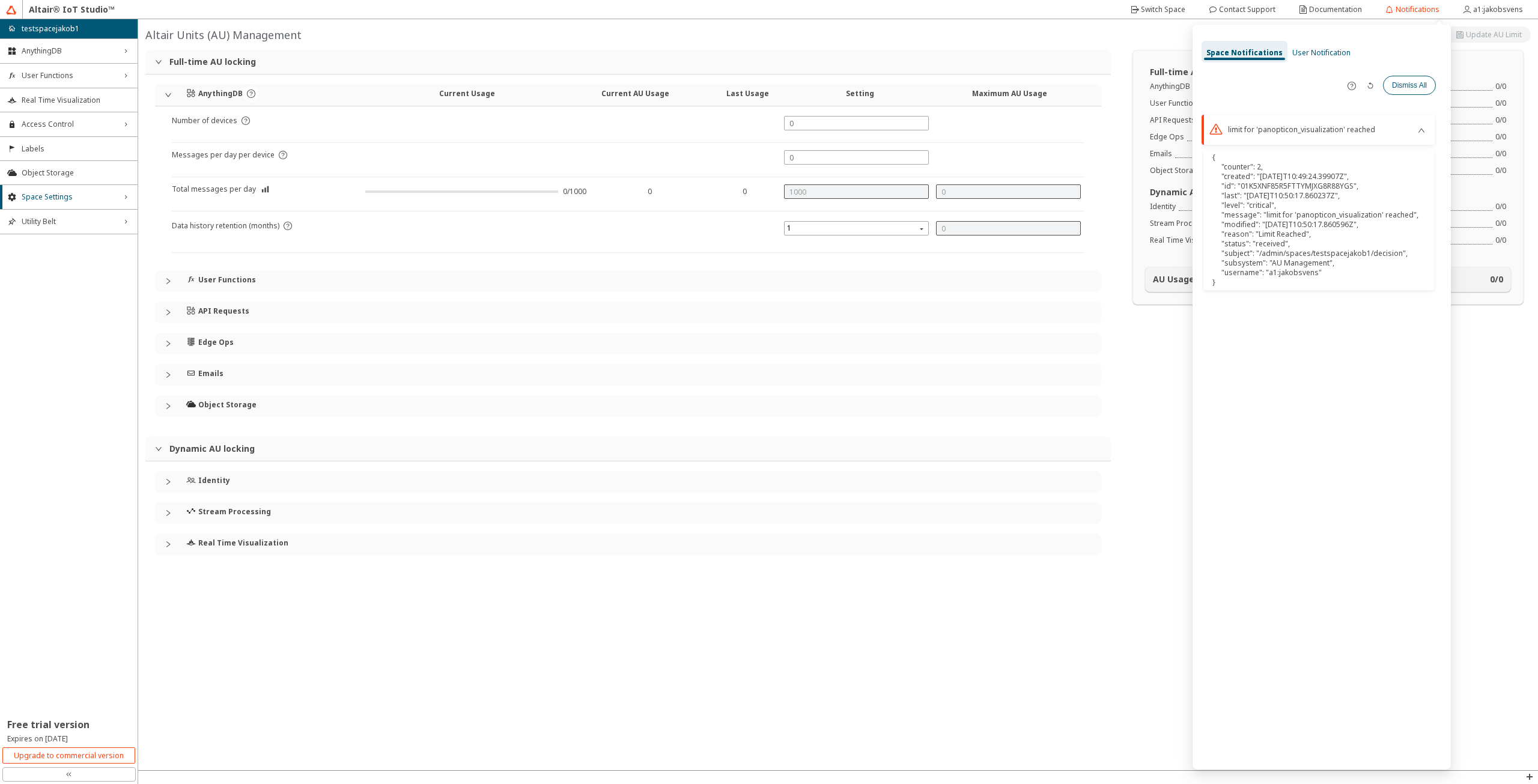
click at [0, 0] on slot "Dismiss All" at bounding box center [0, 0] width 0 height 0
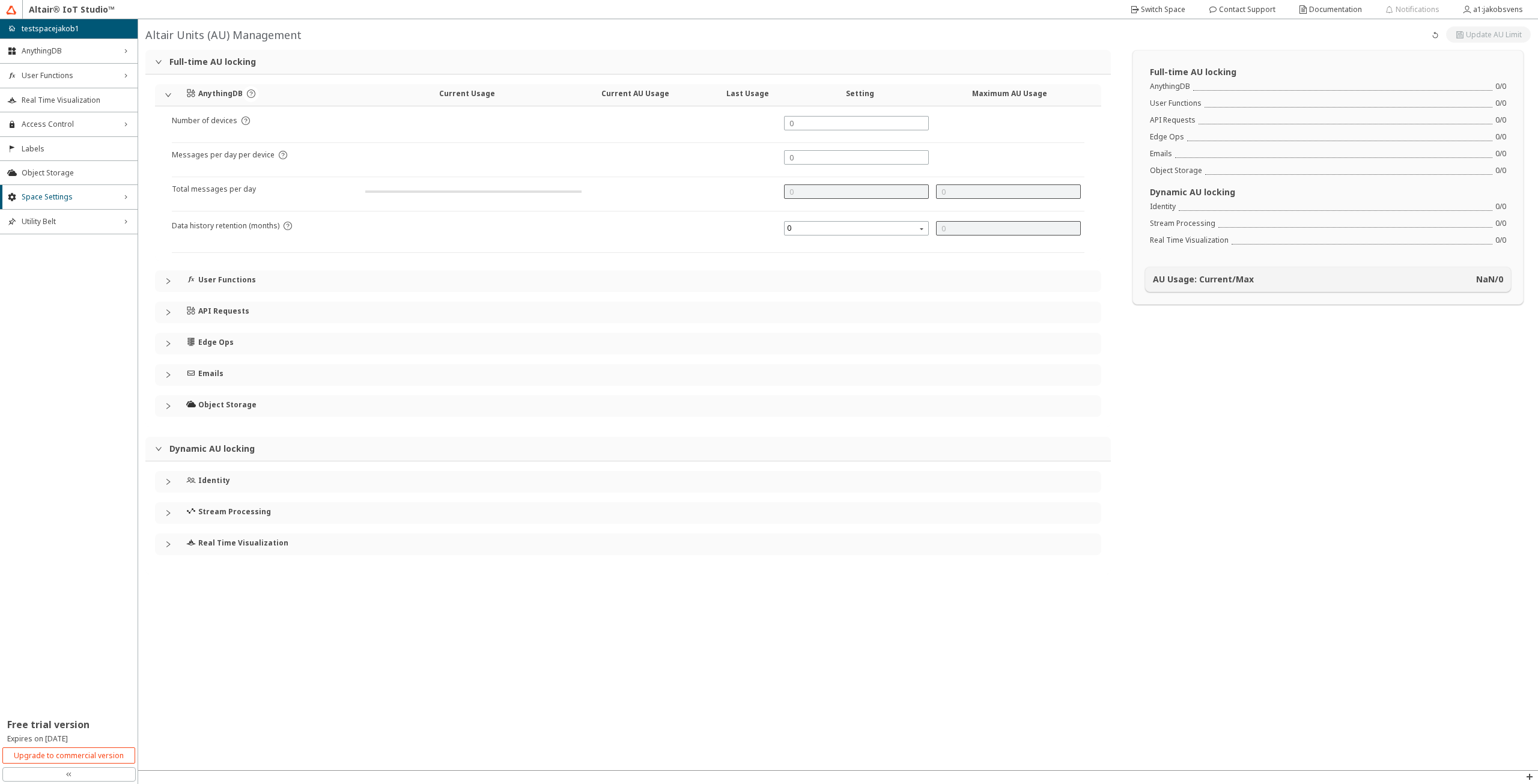
type input "1000"
type input "0"
click at [1436, 30] on iron-icon at bounding box center [1435, 35] width 9 height 9
click at [1438, 35] on iron-icon at bounding box center [1435, 35] width 9 height 9
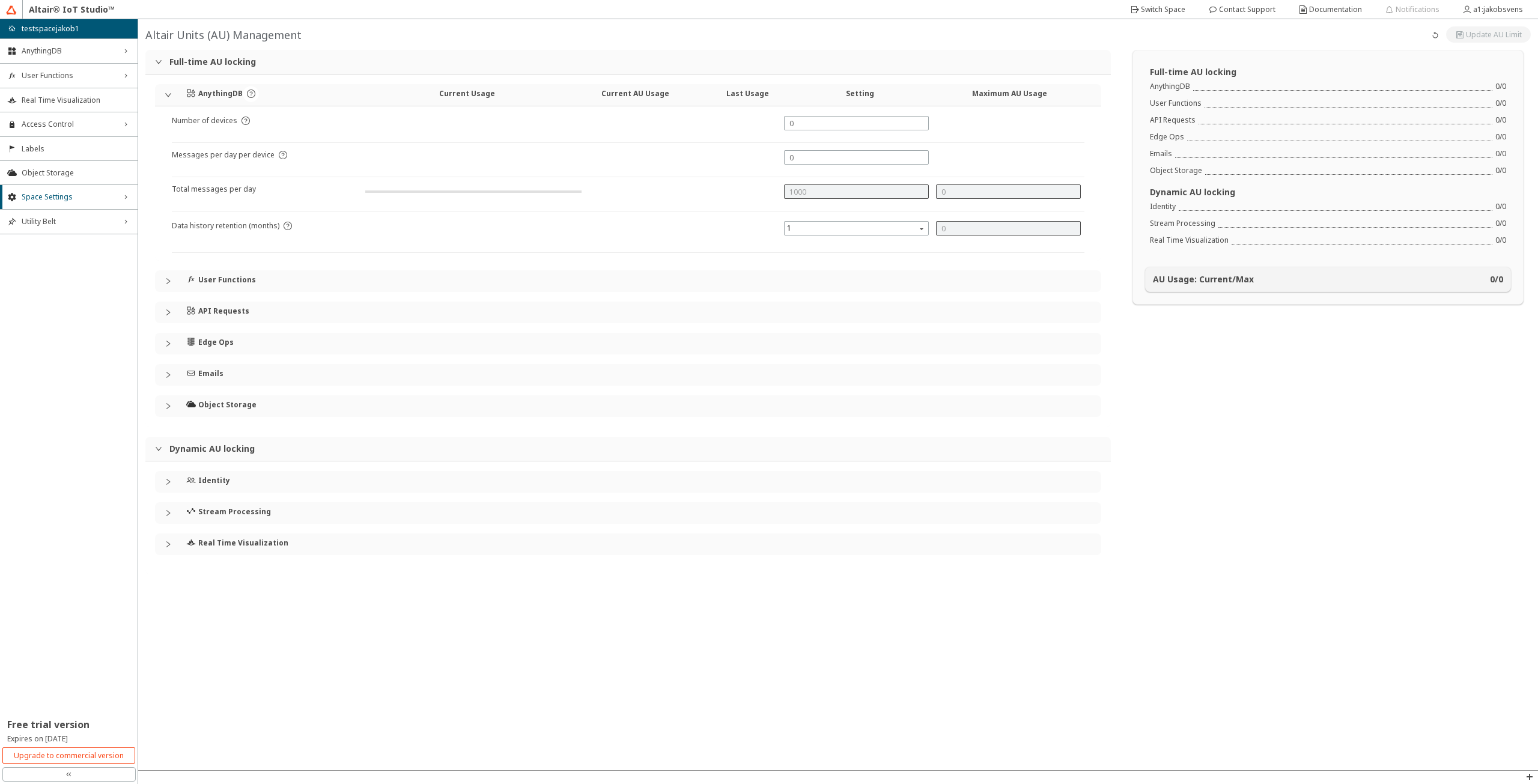
click at [1486, 33] on unity-button at bounding box center [1488, 34] width 85 height 16
type input "1000"
type input "0"
click at [0, 0] on slot "a1:jakobsvens" at bounding box center [0, 0] width 0 height 0
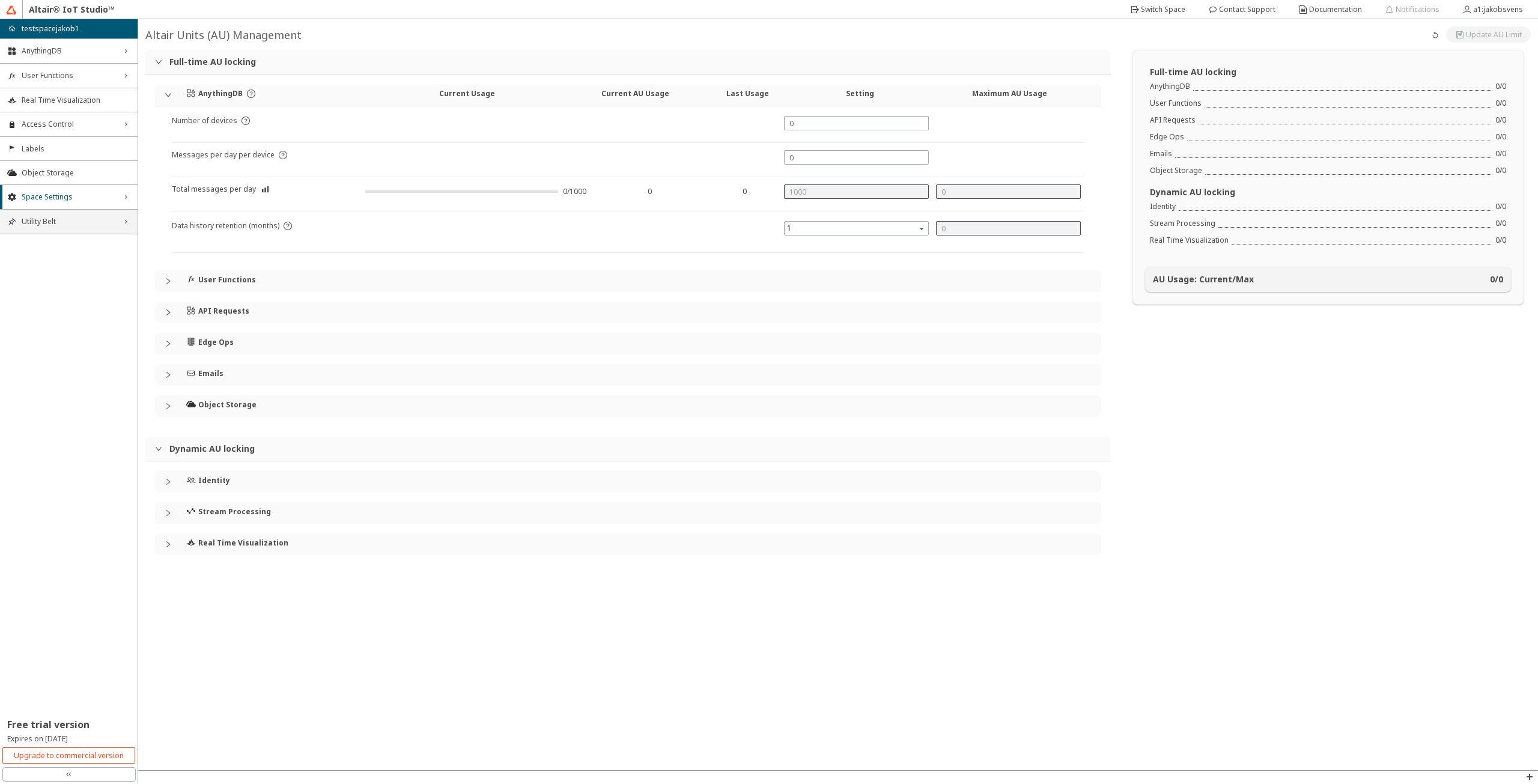
click at [67, 221] on span "Utility Belt" at bounding box center [69, 221] width 94 height 9
click at [69, 258] on li "MQTT Inspector" at bounding box center [69, 263] width 137 height 19
click at [37, 108] on li "Real Time Visualization" at bounding box center [69, 99] width 137 height 24
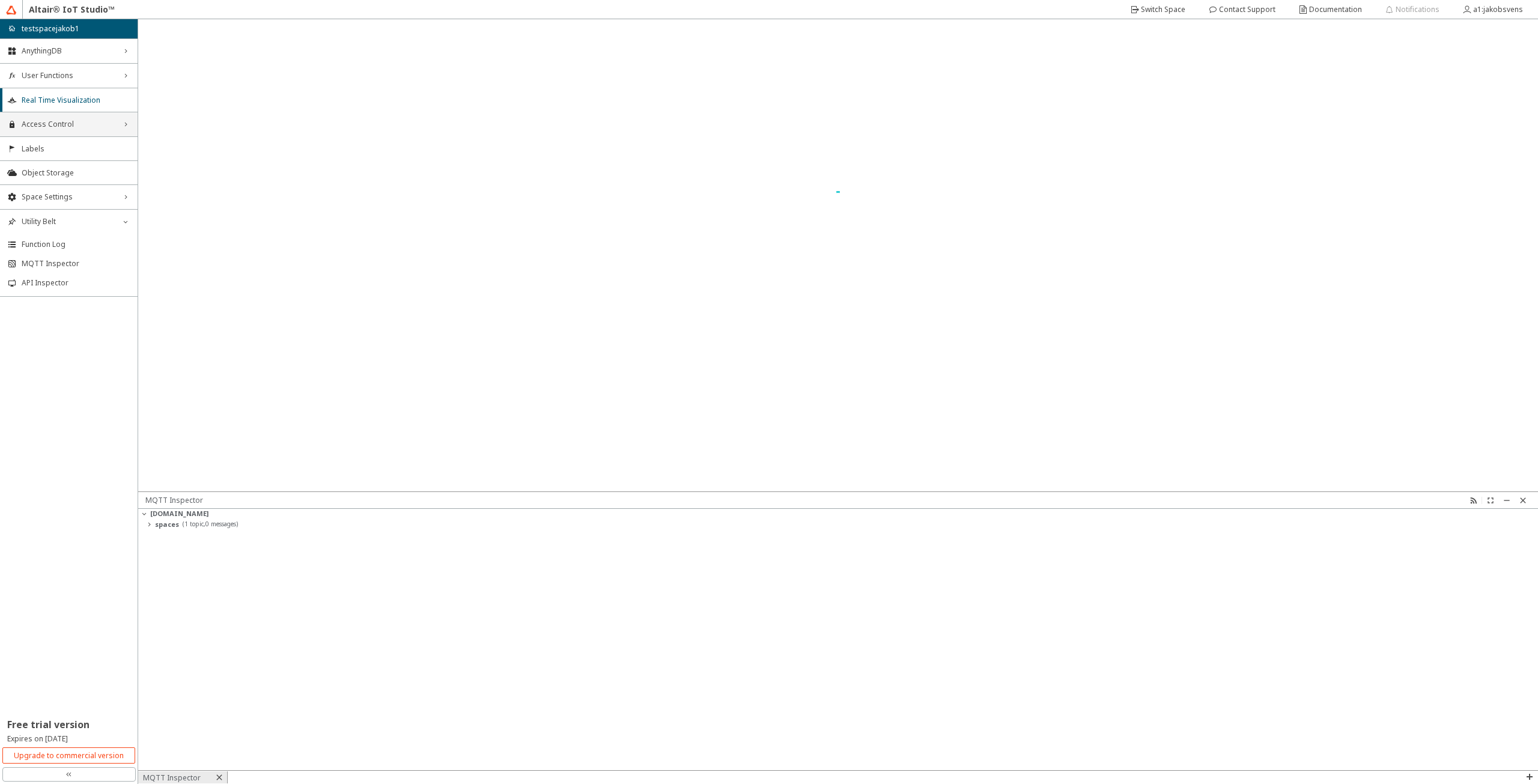
click at [40, 121] on span "Access Control" at bounding box center [69, 124] width 94 height 9
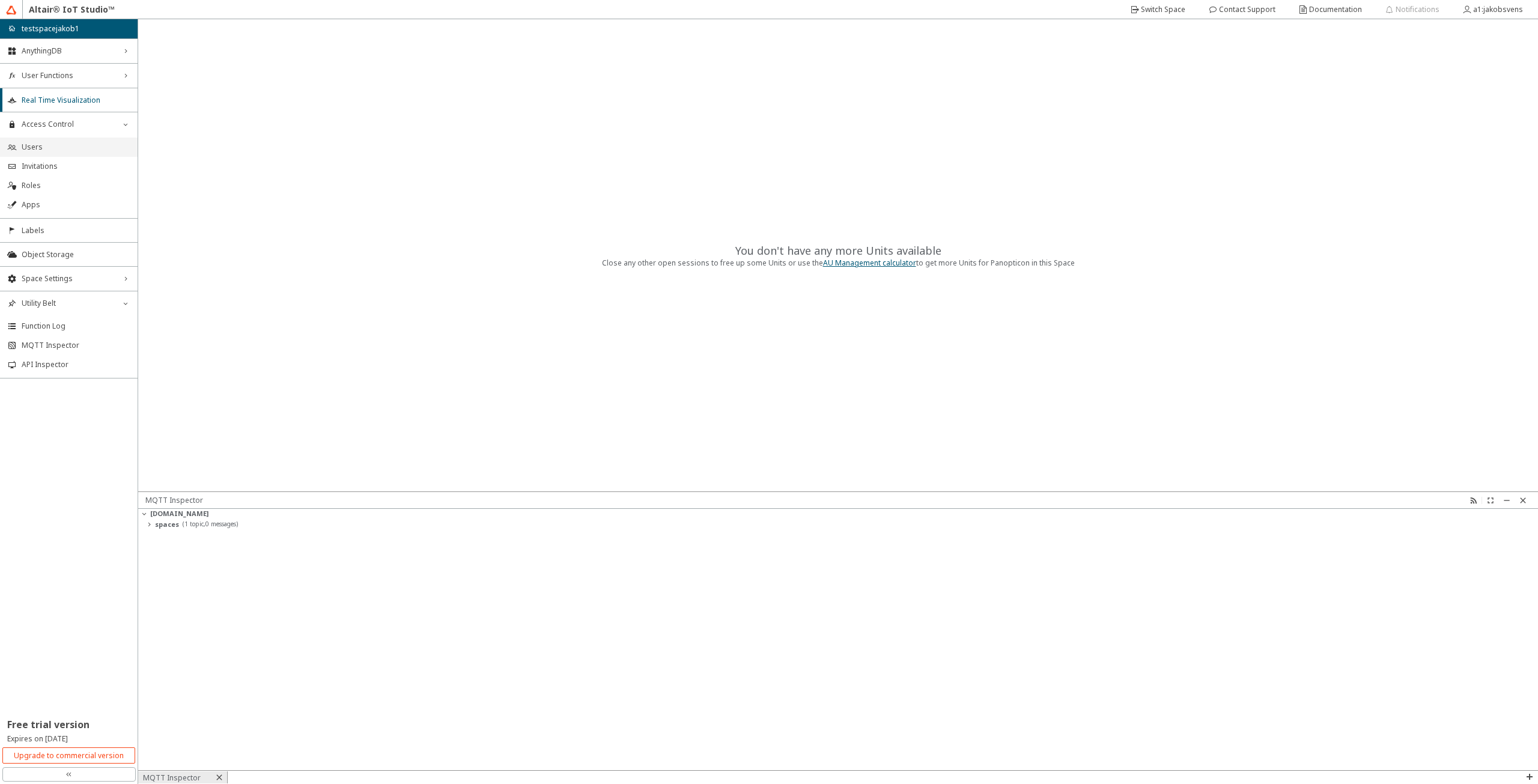
click at [80, 145] on span "Users" at bounding box center [76, 147] width 108 height 9
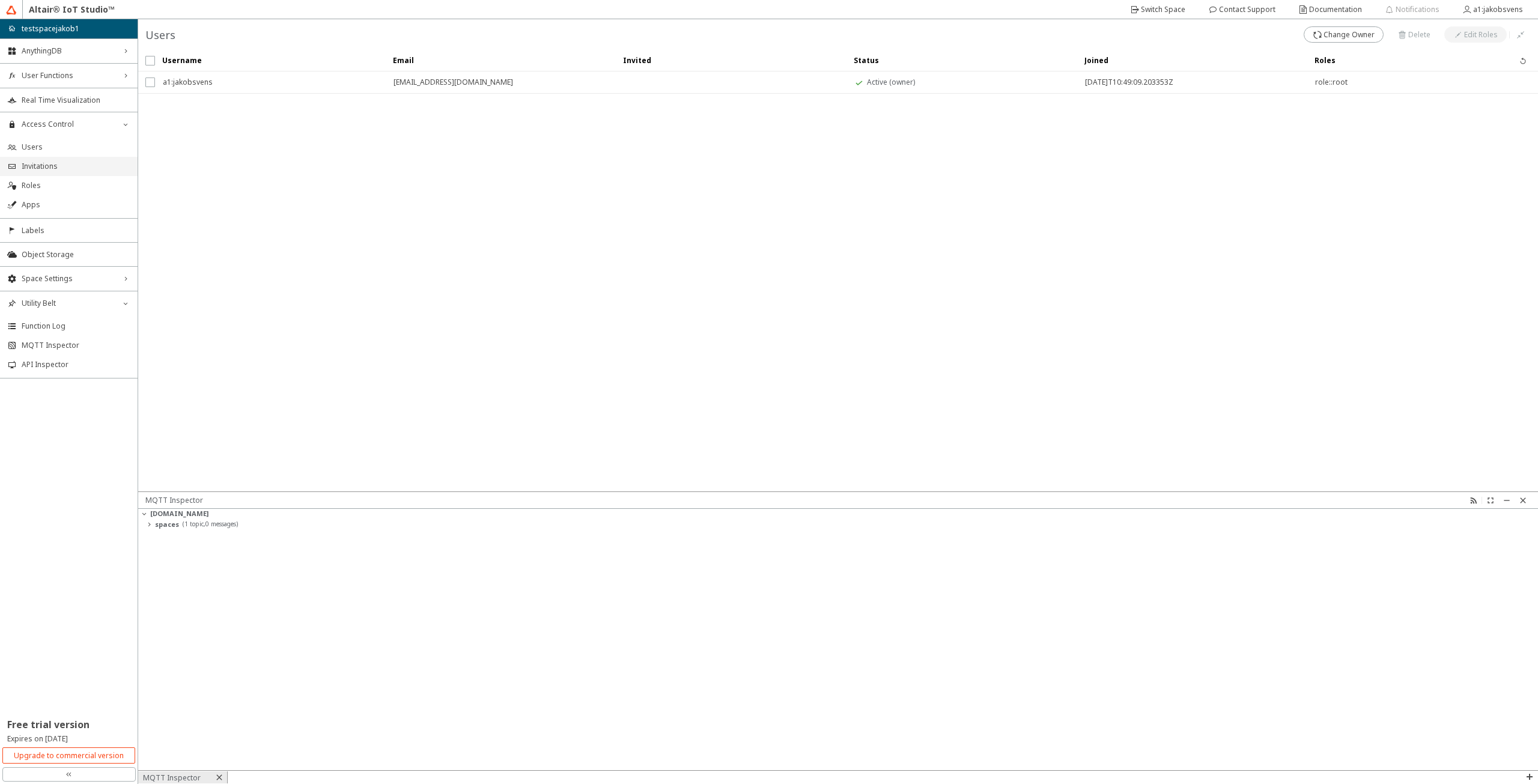
click at [75, 162] on span "Invitations" at bounding box center [76, 166] width 108 height 9
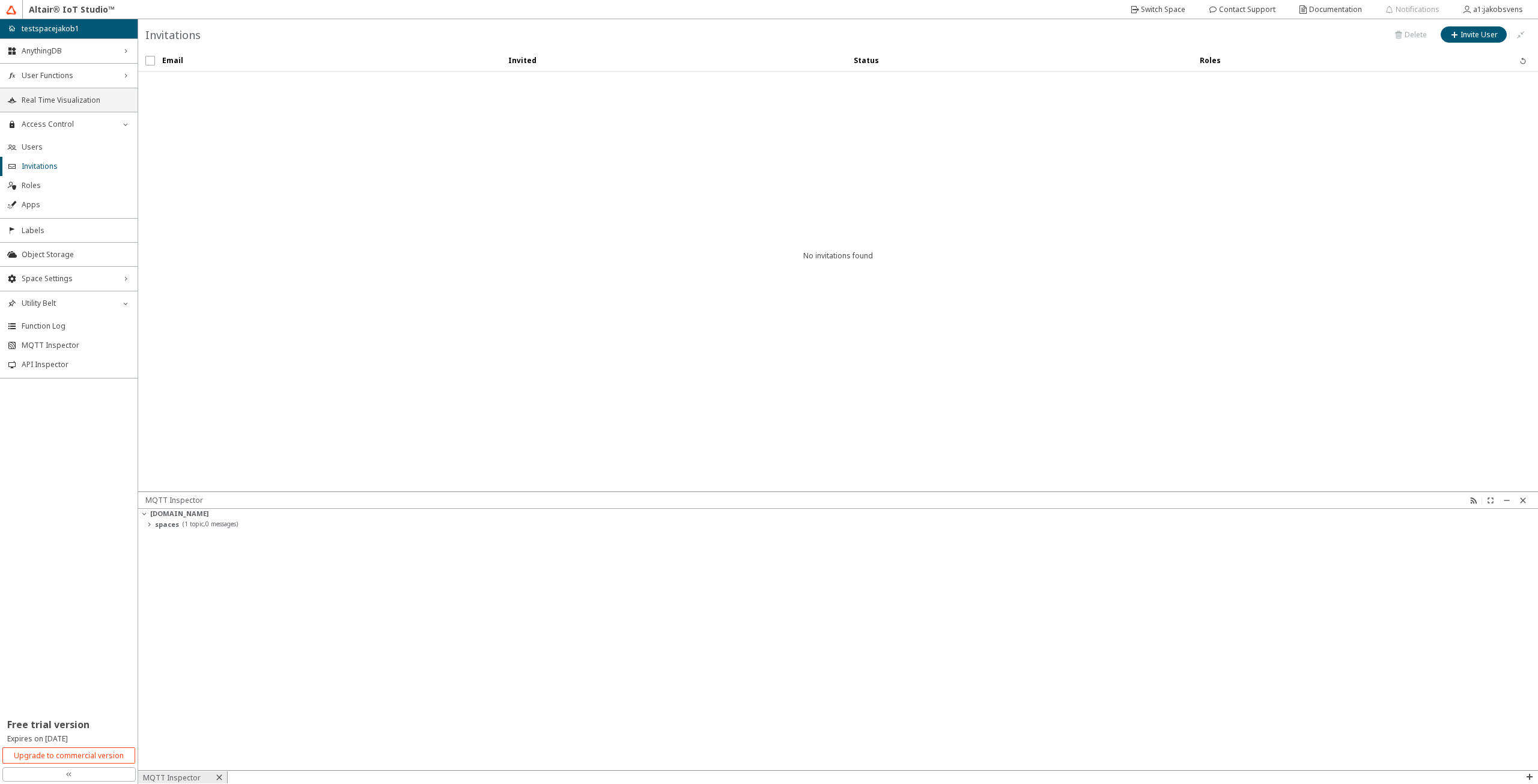
click at [77, 98] on span "Real Time Visualization" at bounding box center [76, 101] width 108 height 9
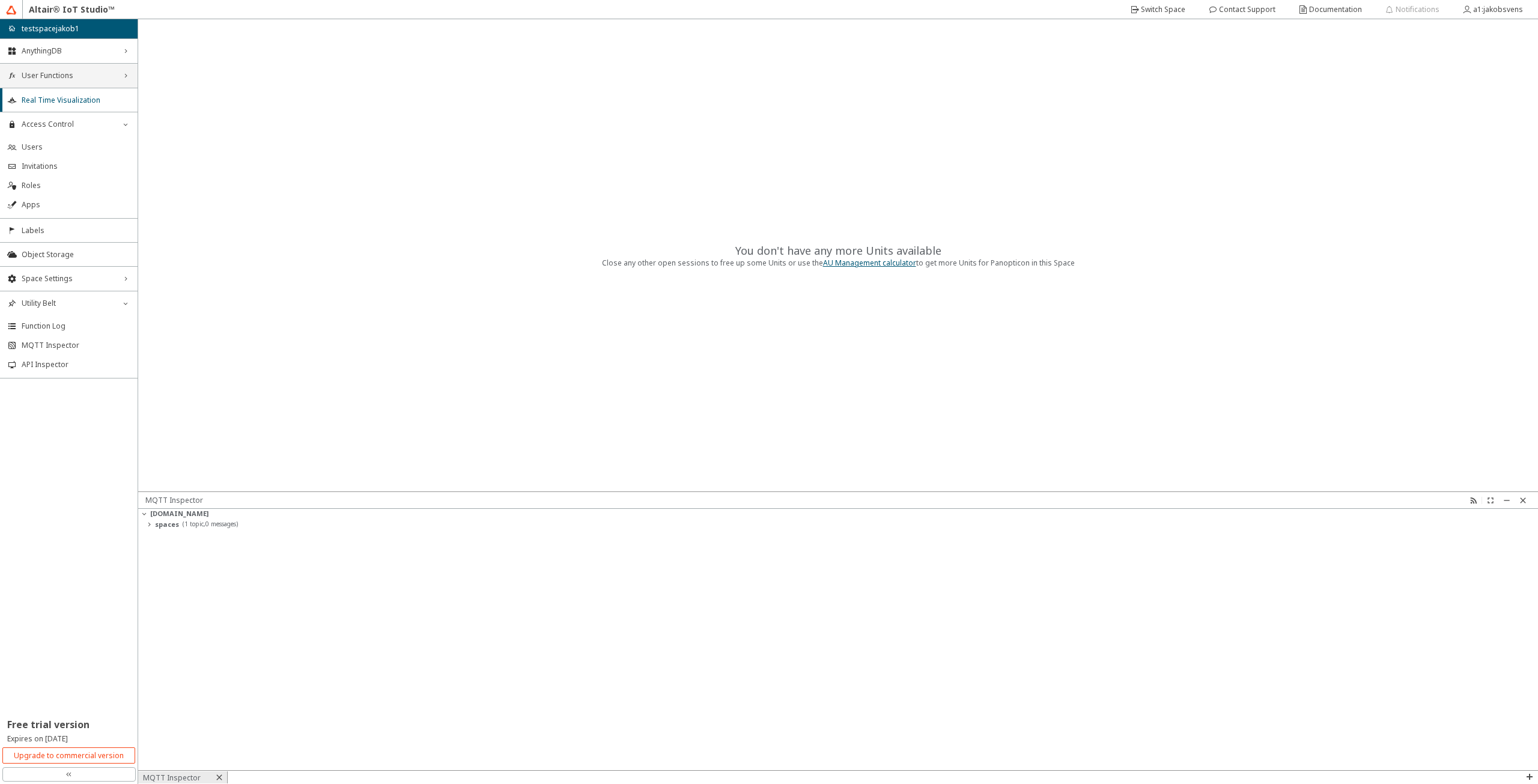
click at [79, 75] on span "User Functions" at bounding box center [69, 76] width 94 height 9
click at [76, 112] on li "Triggers" at bounding box center [69, 118] width 137 height 19
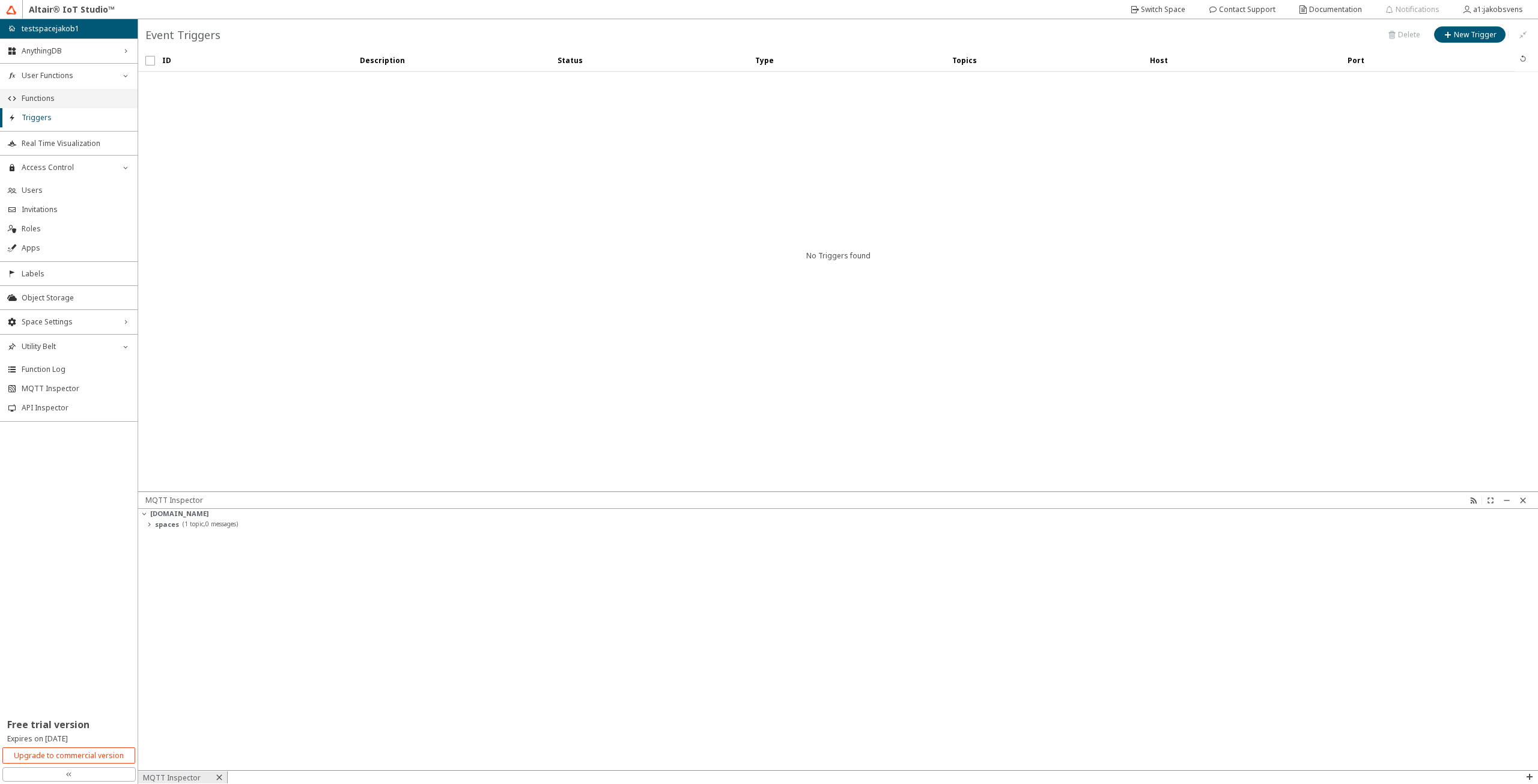
click at [74, 104] on li "Functions" at bounding box center [69, 98] width 137 height 19
click at [80, 60] on div "AnythingDB right_chevron" at bounding box center [69, 51] width 137 height 24
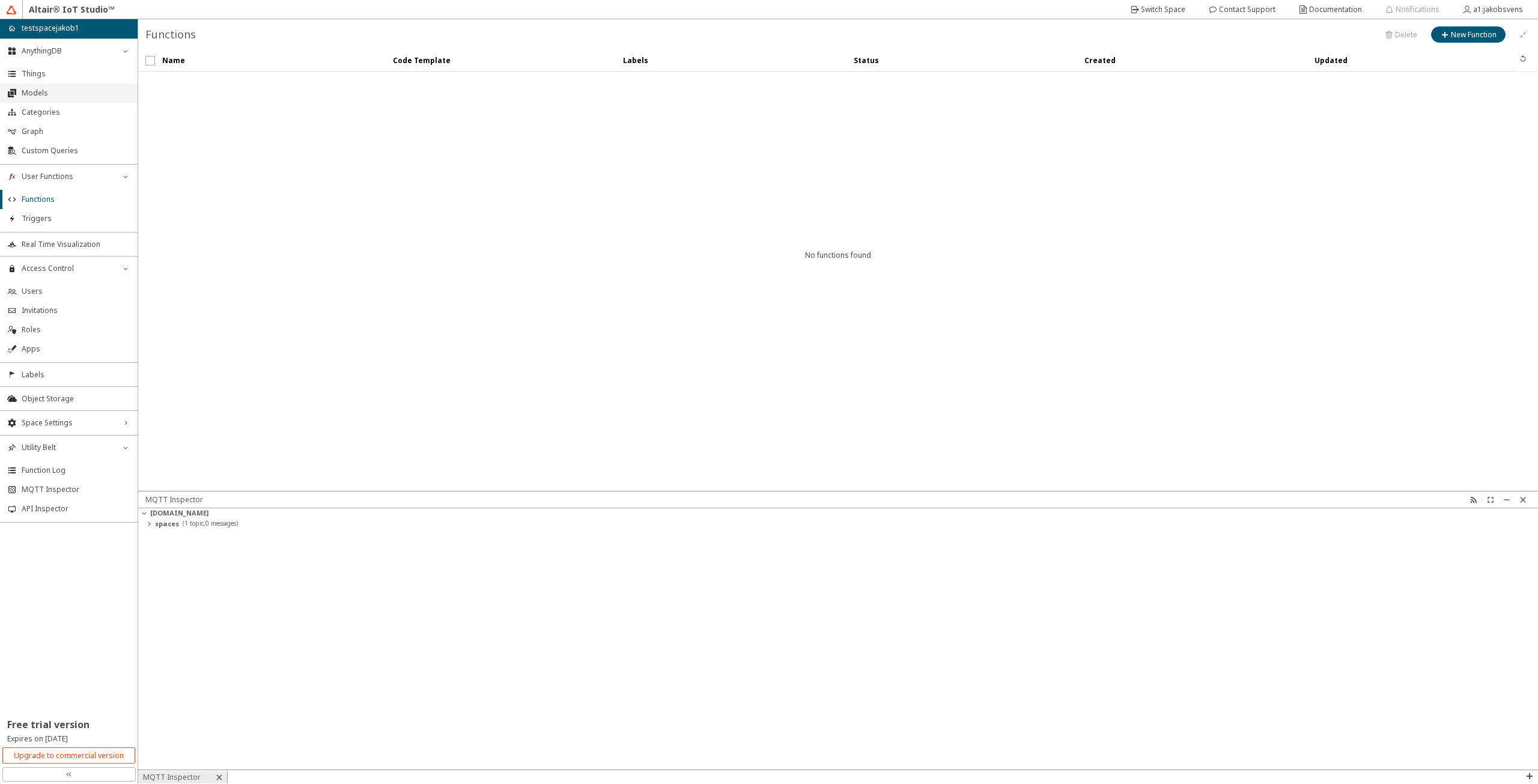
click at [79, 87] on li "Models" at bounding box center [69, 93] width 137 height 19
click at [0, 0] on slot "New Model" at bounding box center [0, 0] width 0 height 0
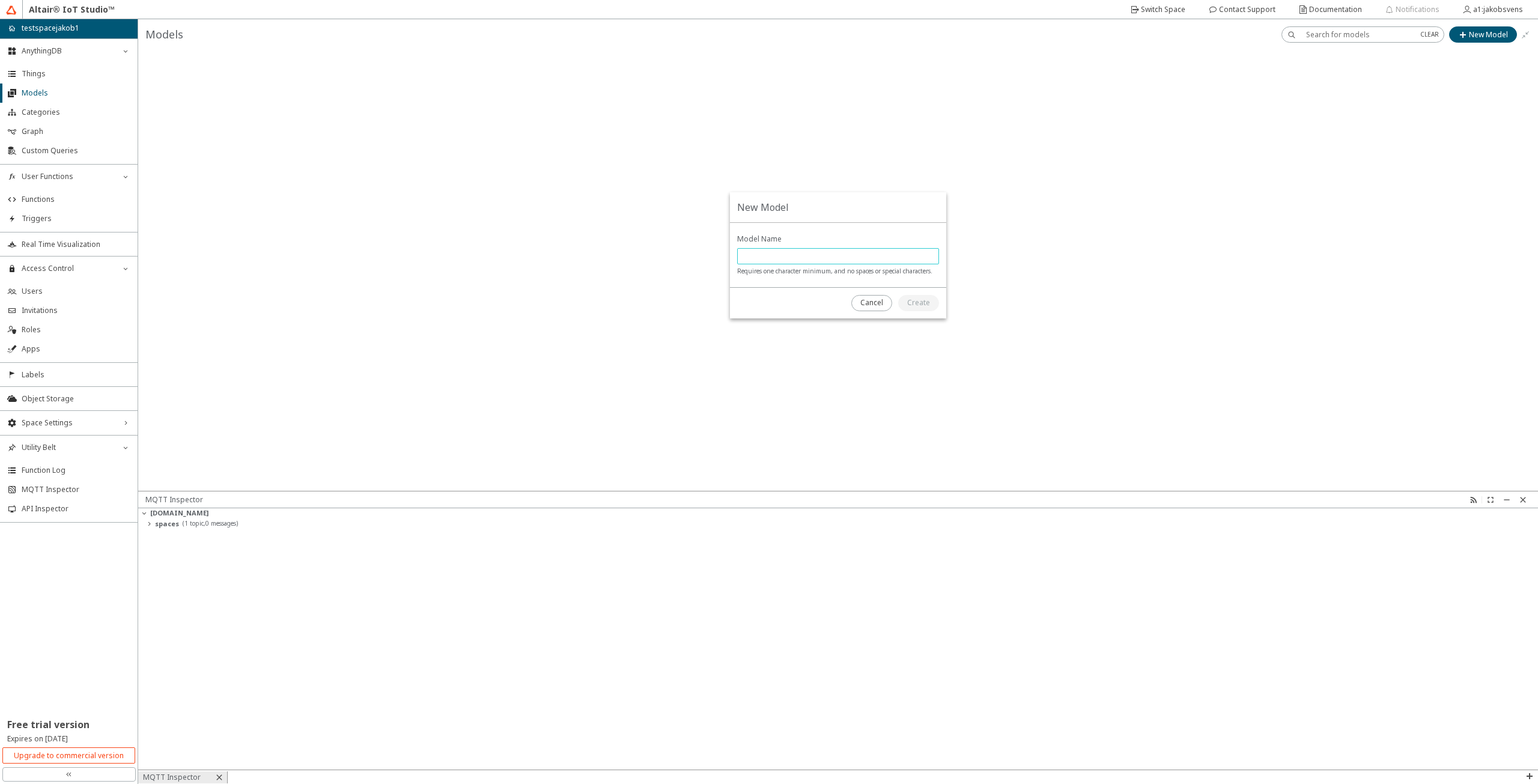
click at [769, 255] on input "text" at bounding box center [837, 256] width 191 height 10
type input "testmodel"
click at [939, 296] on unity-button at bounding box center [918, 302] width 41 height 16
click at [931, 302] on unity-button at bounding box center [910, 302] width 55 height 16
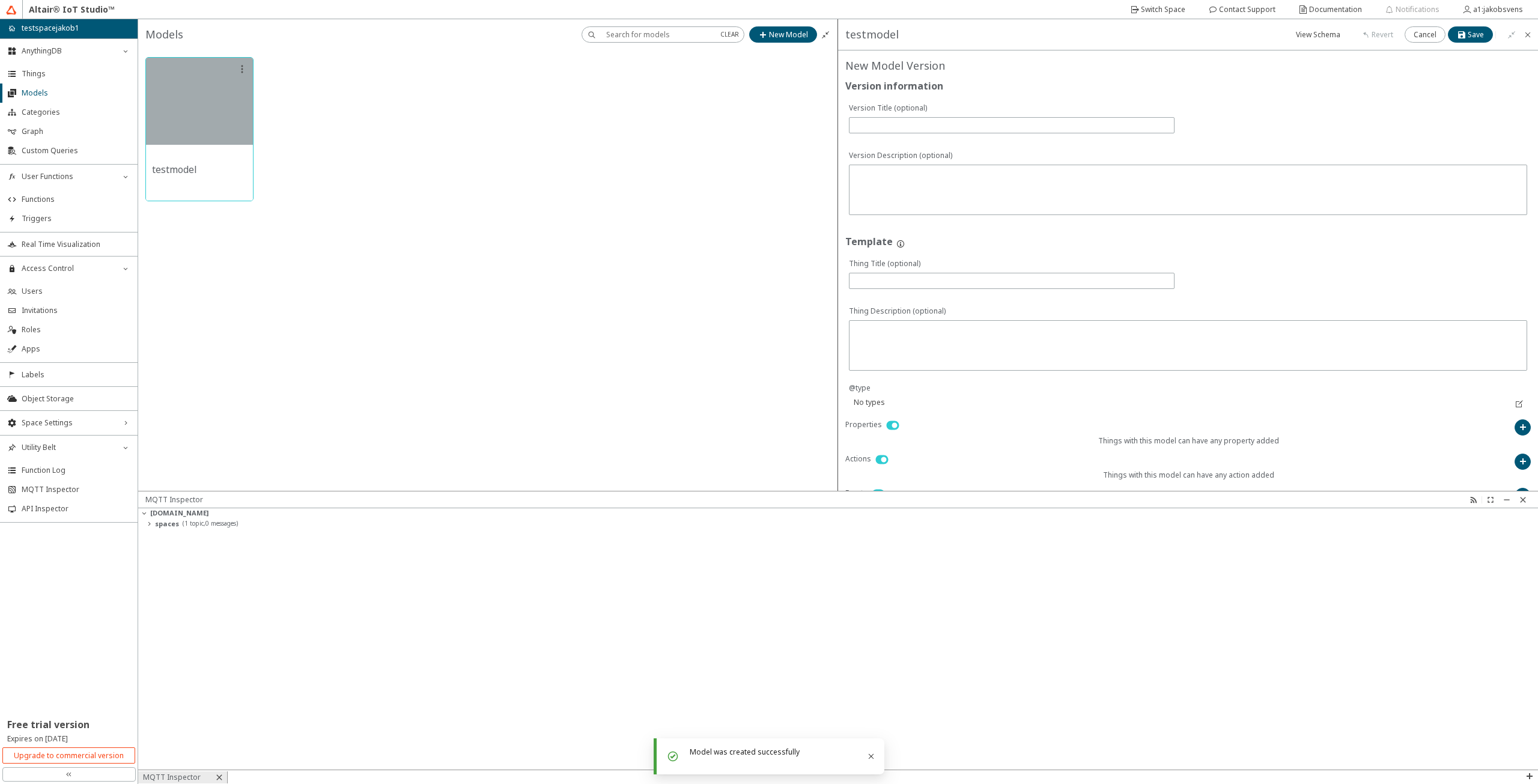
click at [197, 135] on div at bounding box center [199, 101] width 107 height 87
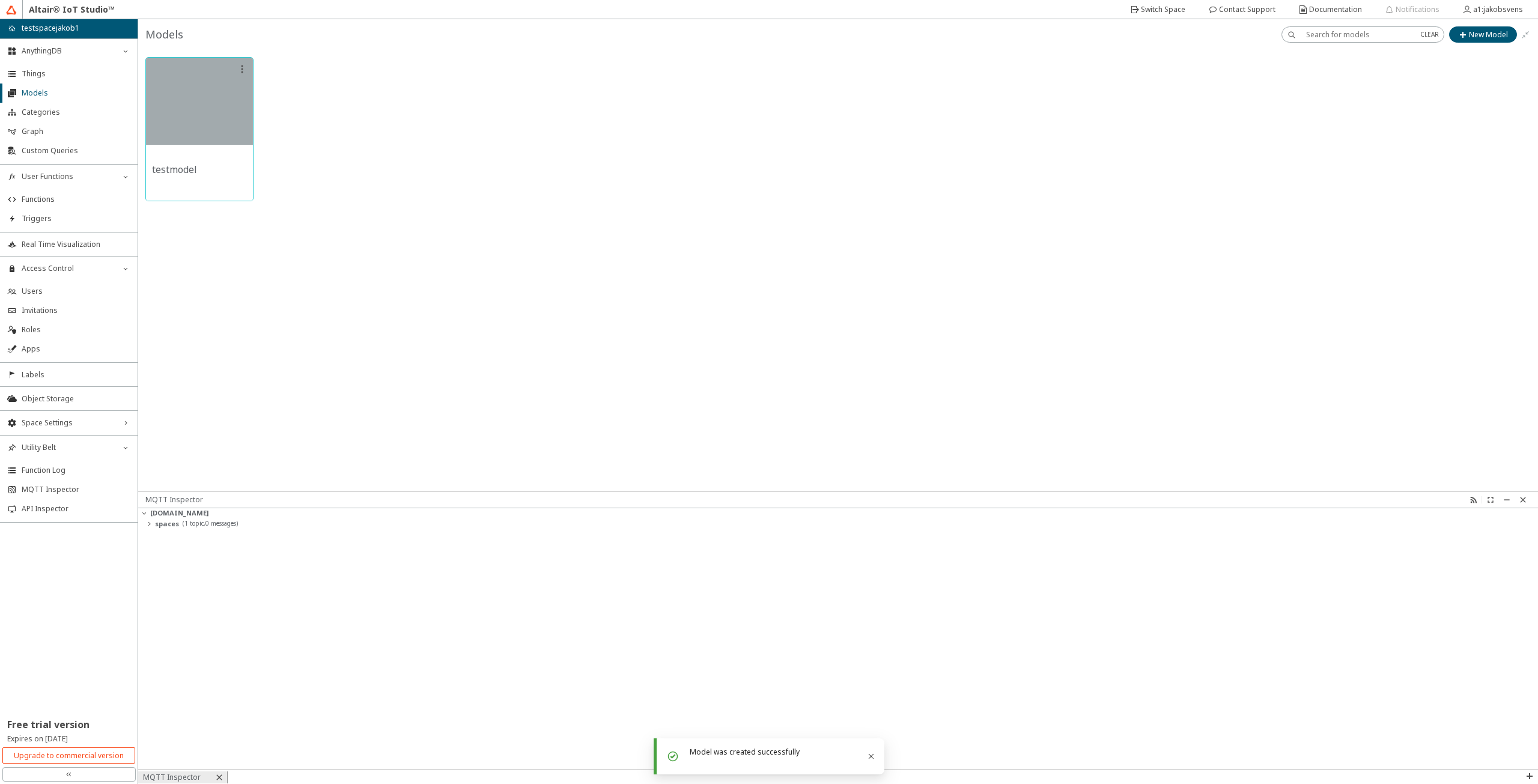
click at [211, 122] on div at bounding box center [199, 101] width 107 height 87
click at [0, 0] on slot "New Version" at bounding box center [0, 0] width 0 height 0
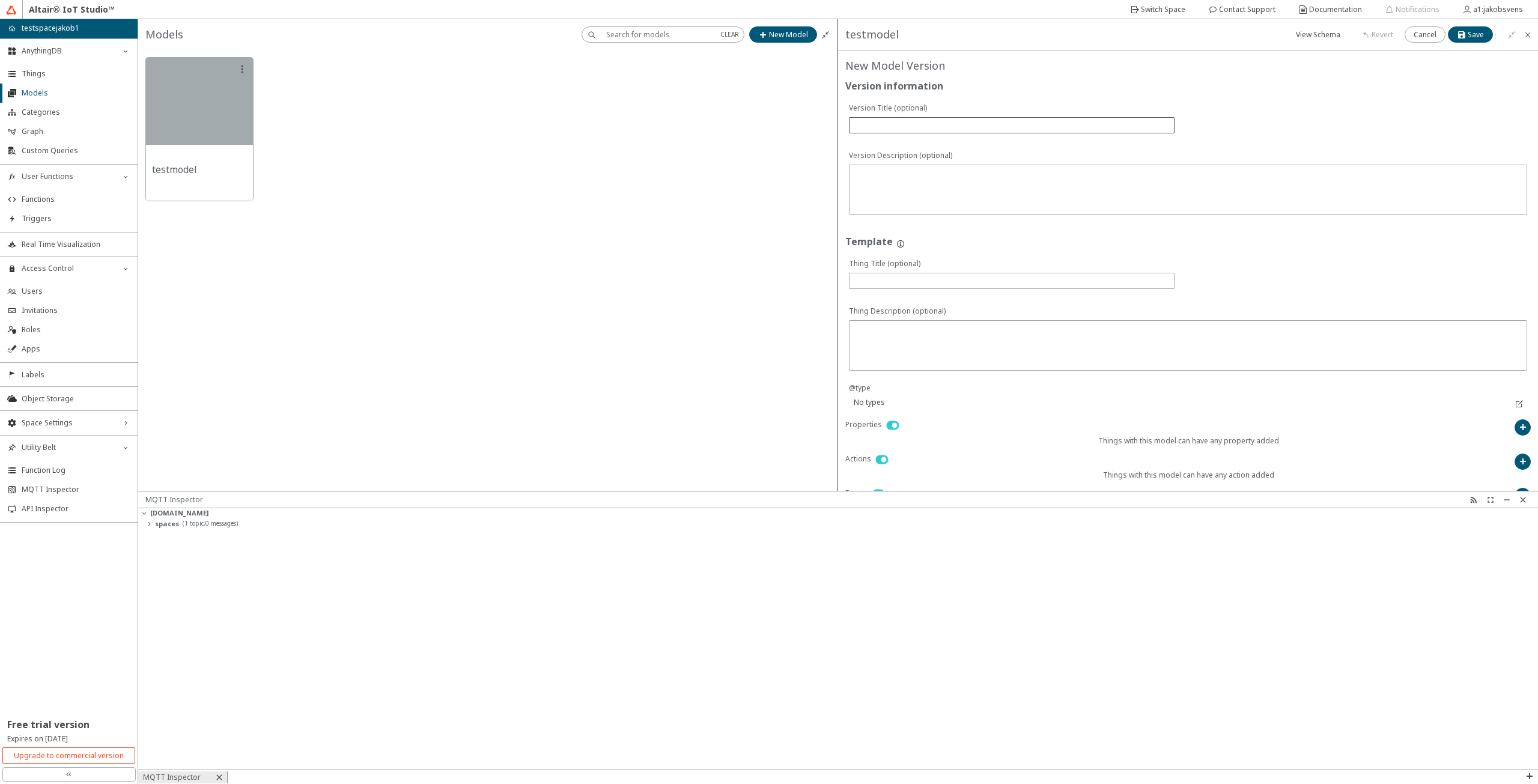
click at [896, 117] on div at bounding box center [1012, 125] width 326 height 16
click at [947, 247] on div "Template If you want Things with this model to have any Title or Description, p…" at bounding box center [1187, 327] width 685 height 185
click at [930, 277] on input "text" at bounding box center [1012, 281] width 315 height 10
click at [942, 328] on textarea at bounding box center [1189, 346] width 670 height 44
click at [1014, 190] on textarea at bounding box center [1189, 191] width 670 height 44
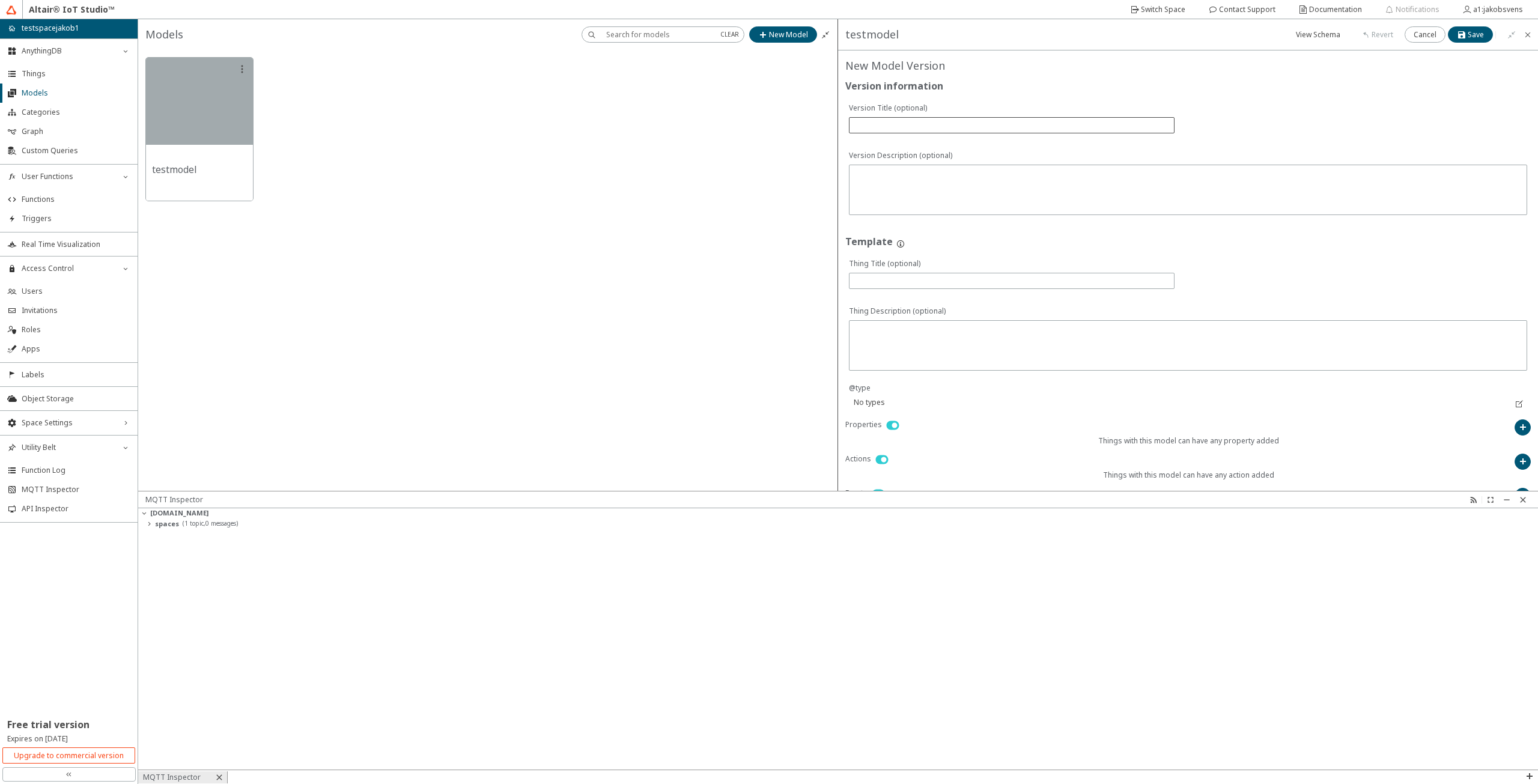
click at [1018, 132] on div at bounding box center [1012, 125] width 326 height 16
click at [62, 58] on div "AnythingDB down_chevron" at bounding box center [69, 51] width 137 height 24
click at [69, 139] on span "Real Time Visualization" at bounding box center [76, 143] width 108 height 9
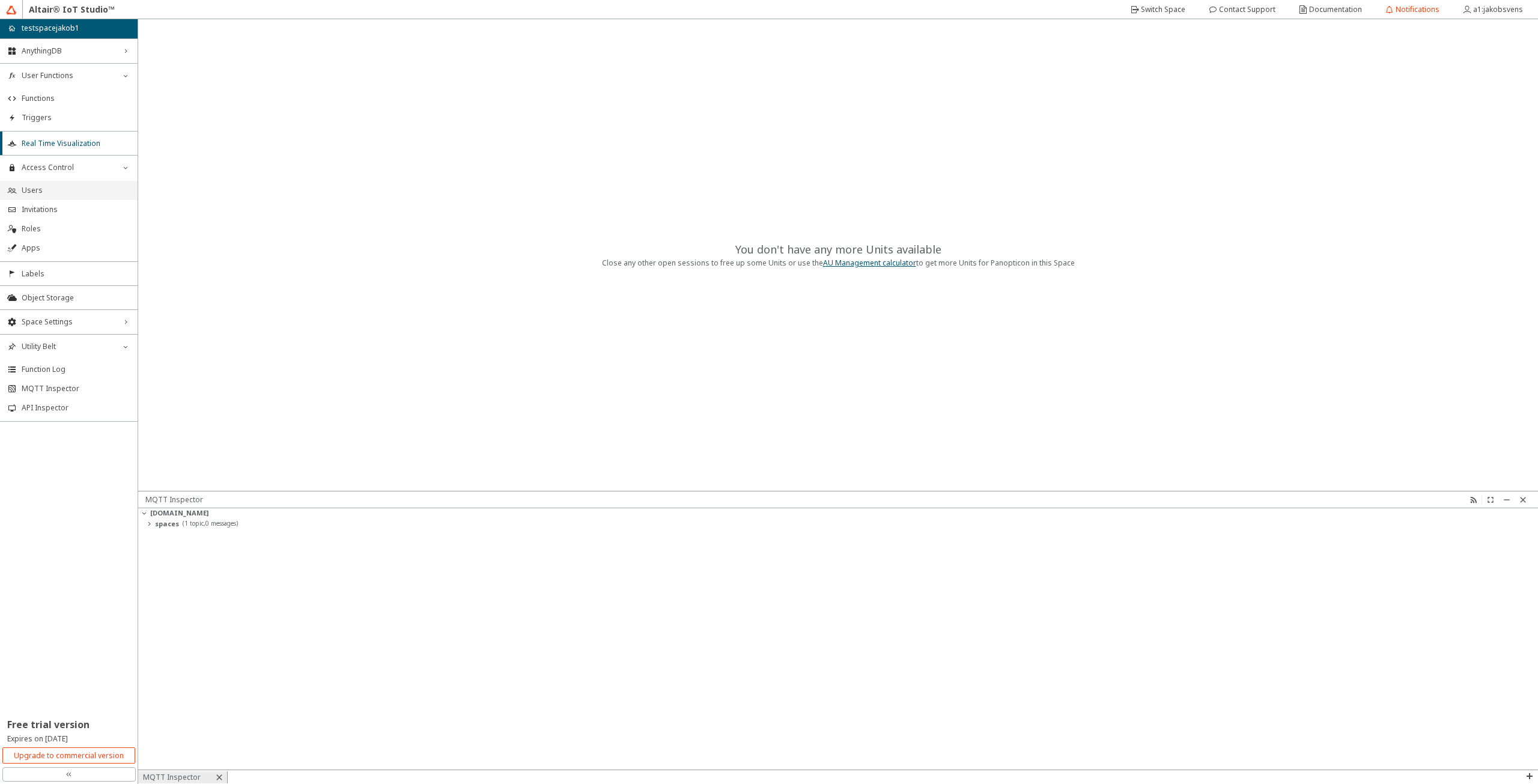
click at [75, 188] on span "Users" at bounding box center [76, 190] width 108 height 9
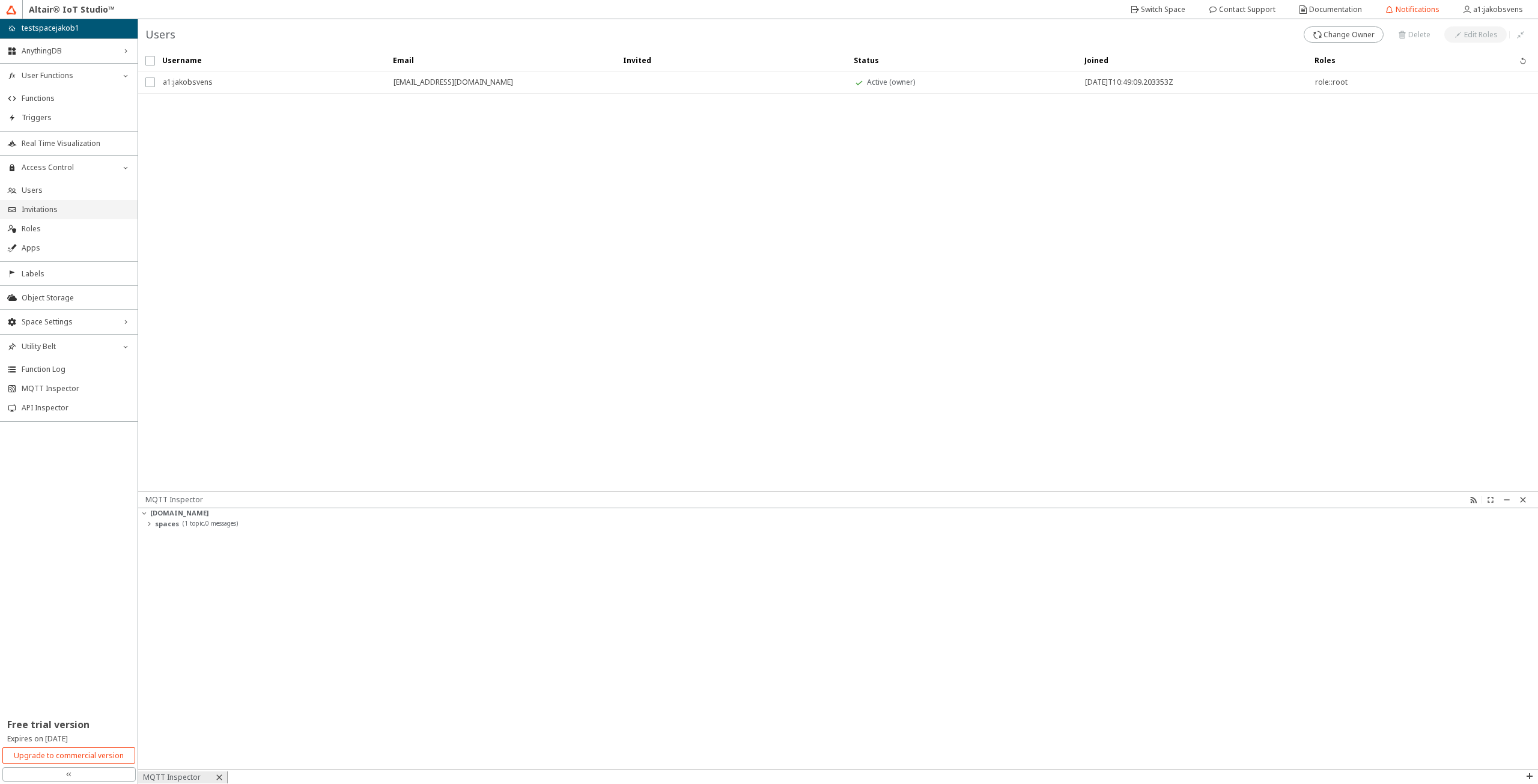
click at [62, 212] on span "Invitations" at bounding box center [76, 210] width 108 height 9
click at [50, 275] on span "Labels" at bounding box center [76, 274] width 108 height 9
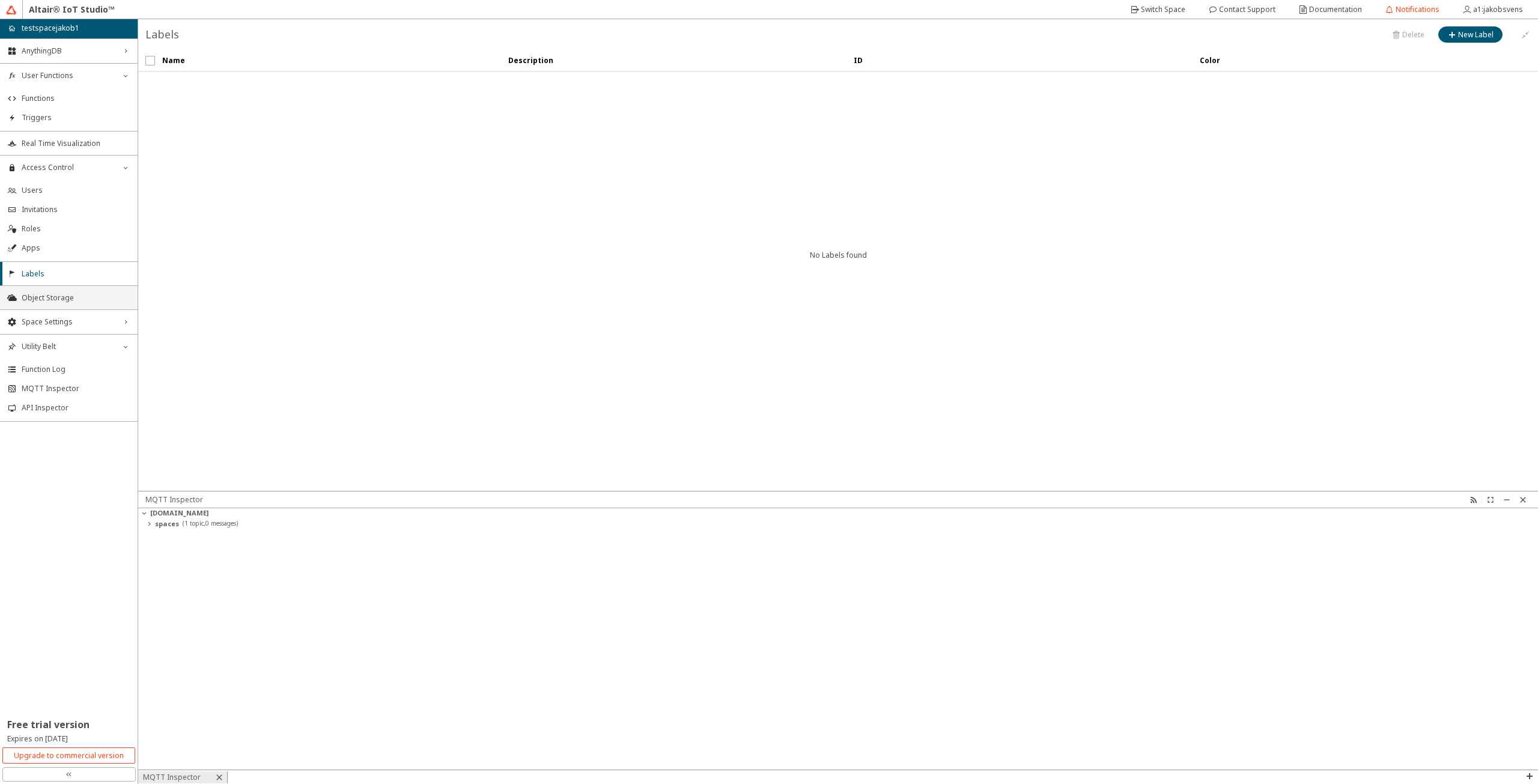
click at [48, 293] on span "Object Storage" at bounding box center [76, 298] width 108 height 9
click at [45, 323] on span "Space Settings" at bounding box center [69, 322] width 94 height 9
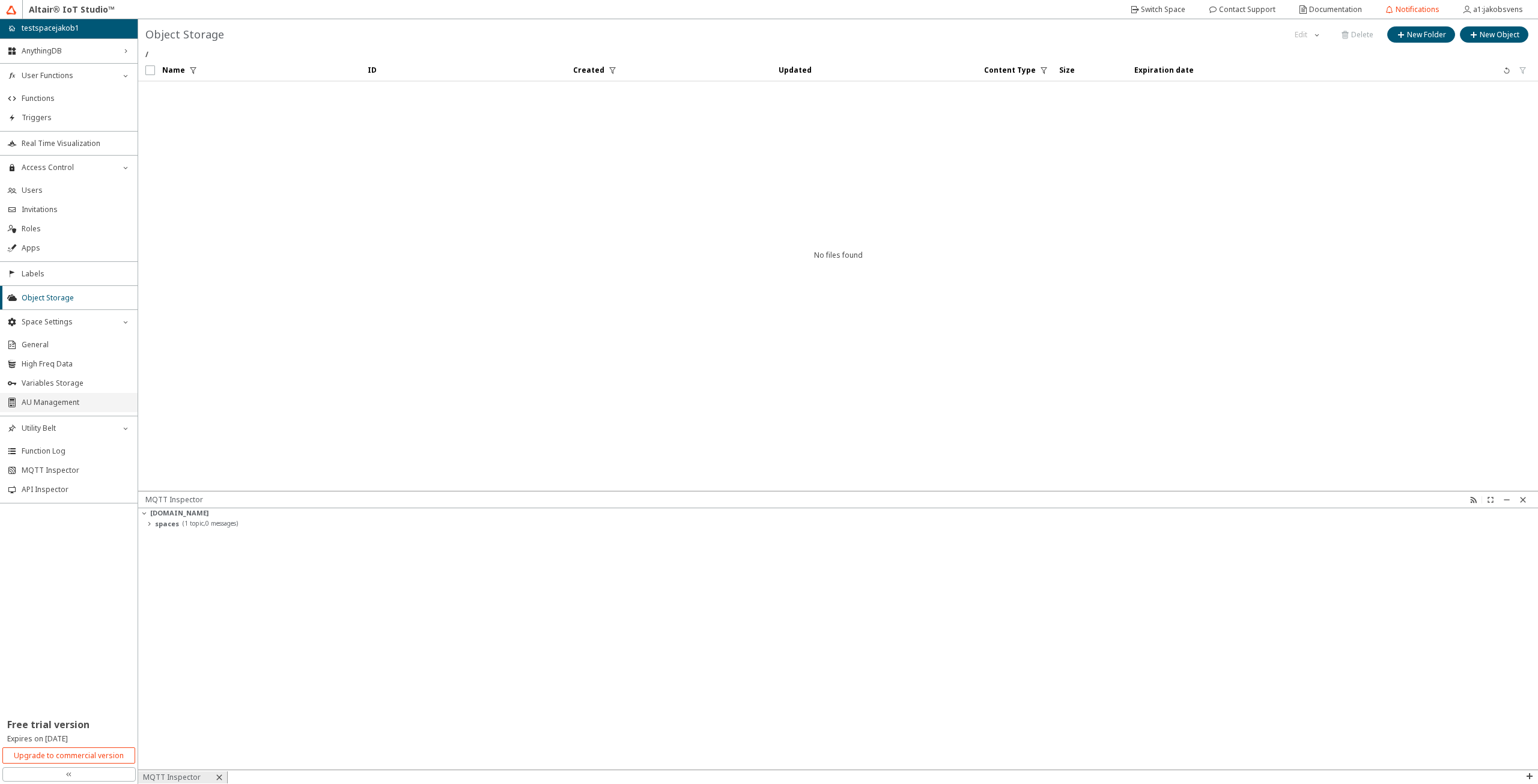
click at [85, 407] on li "AU Management" at bounding box center [69, 402] width 137 height 19
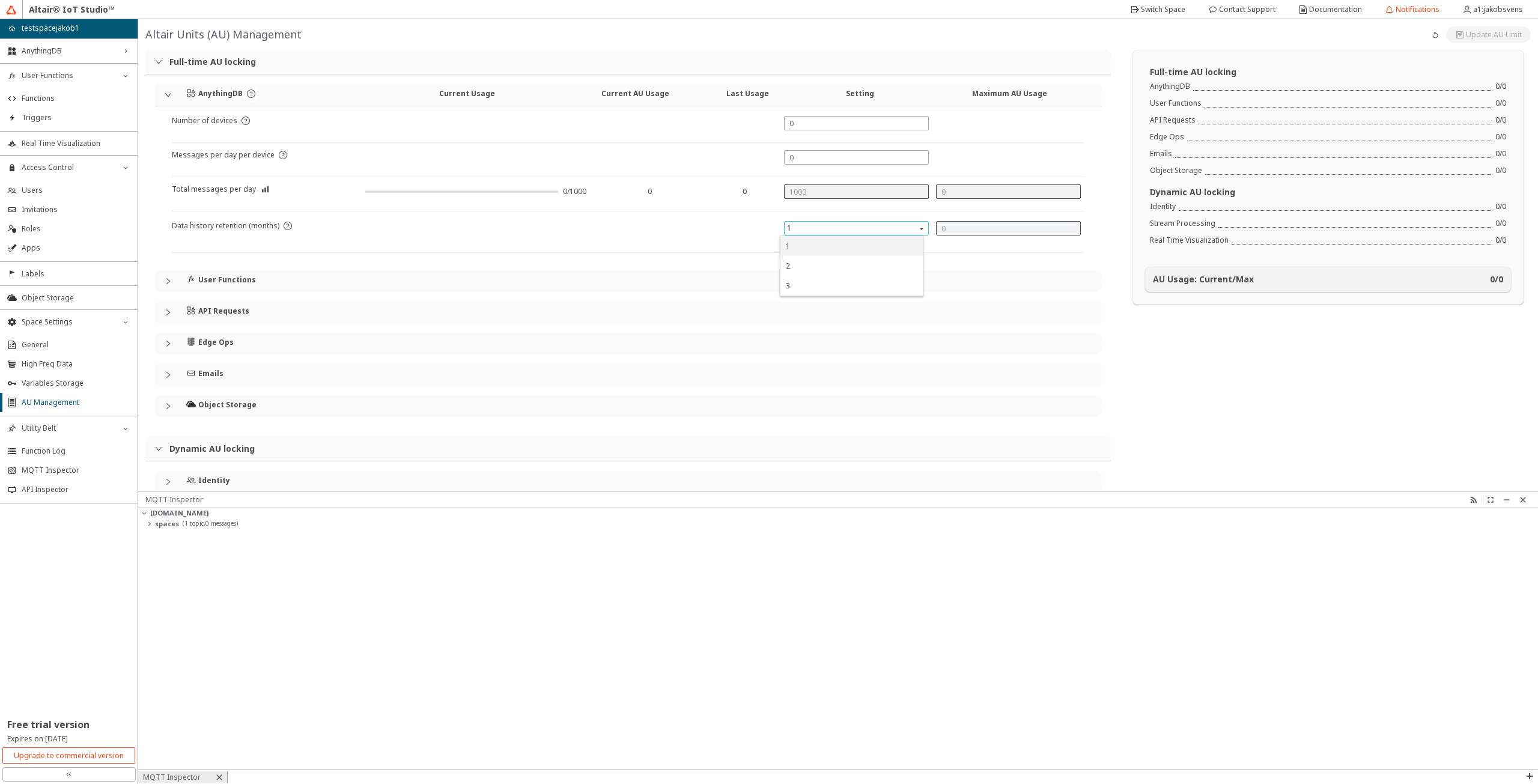
click at [857, 224] on span "1" at bounding box center [857, 228] width 141 height 14
click at [1520, 501] on iron-icon at bounding box center [1522, 500] width 9 height 9
